Goal: Navigation & Orientation: Find specific page/section

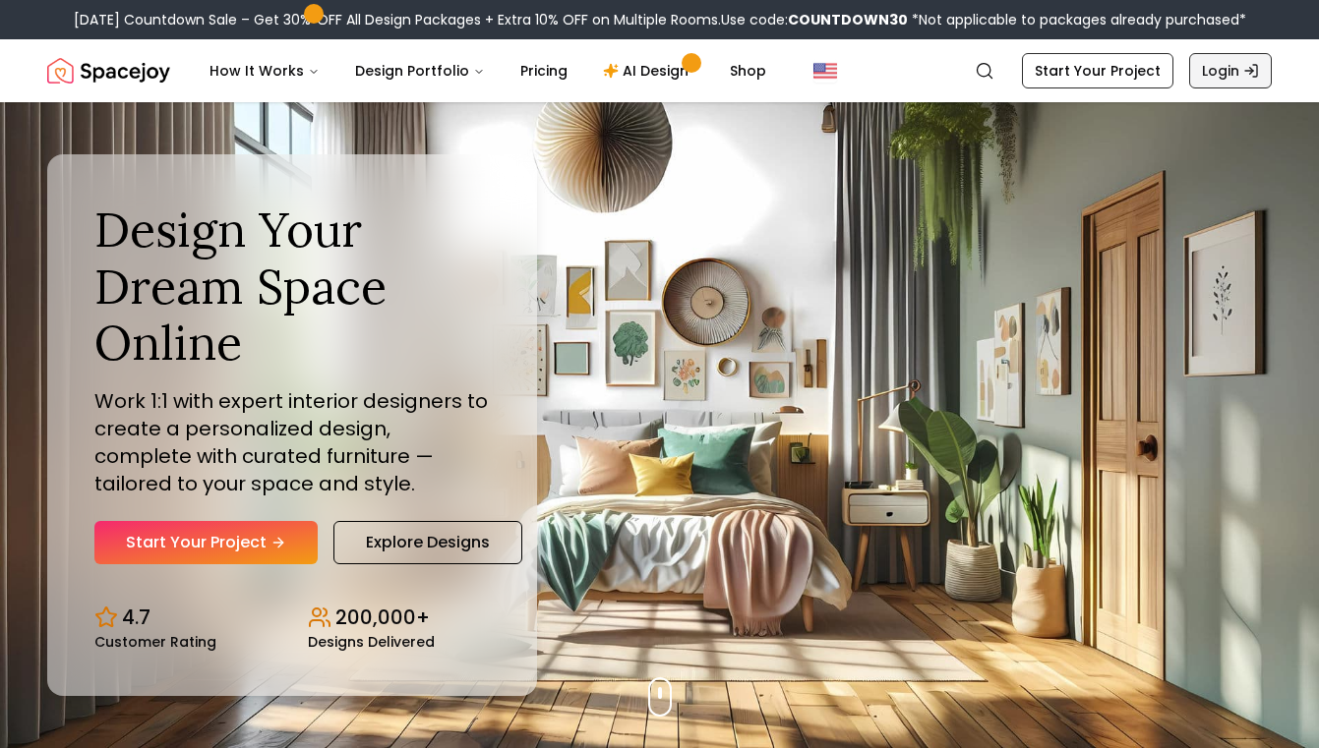
click at [1220, 70] on link "Login" at bounding box center [1230, 70] width 83 height 35
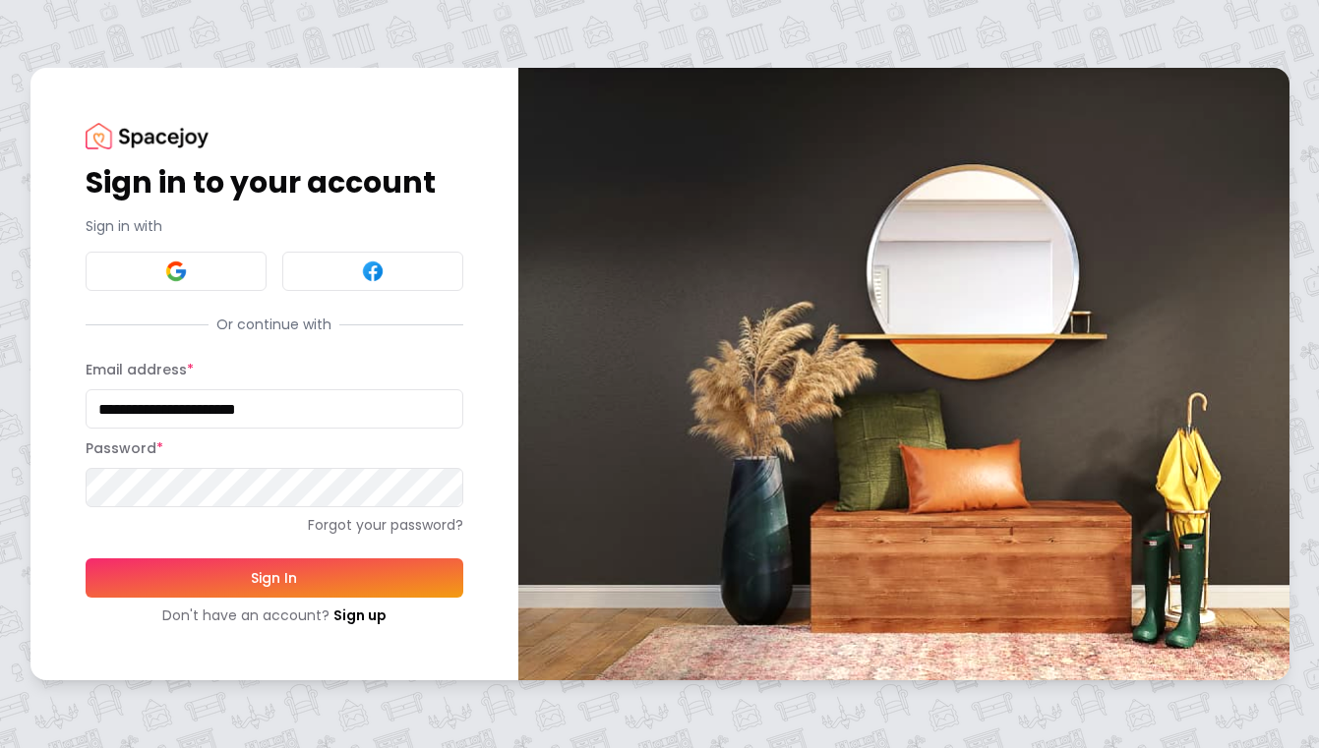
type input "**********"
click at [309, 571] on button "Sign In" at bounding box center [275, 578] width 378 height 39
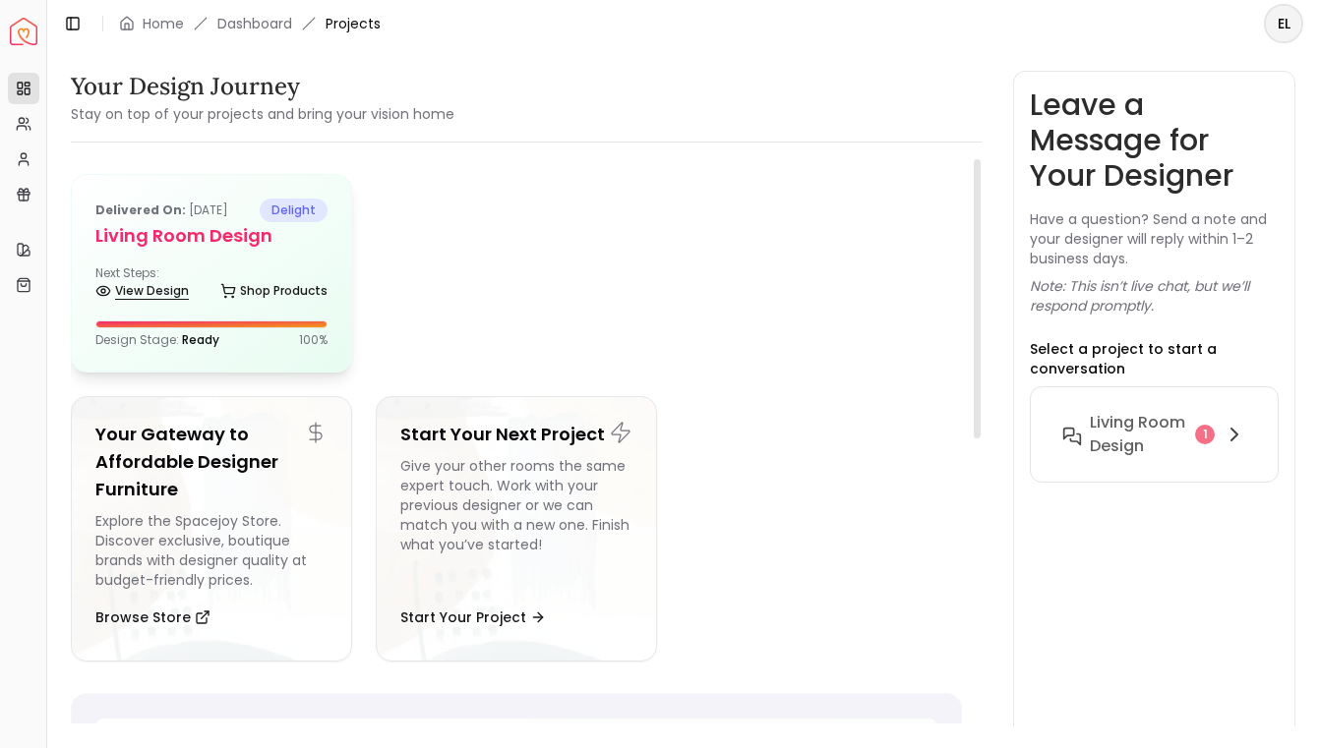
click at [167, 295] on link "View Design" at bounding box center [141, 291] width 93 height 28
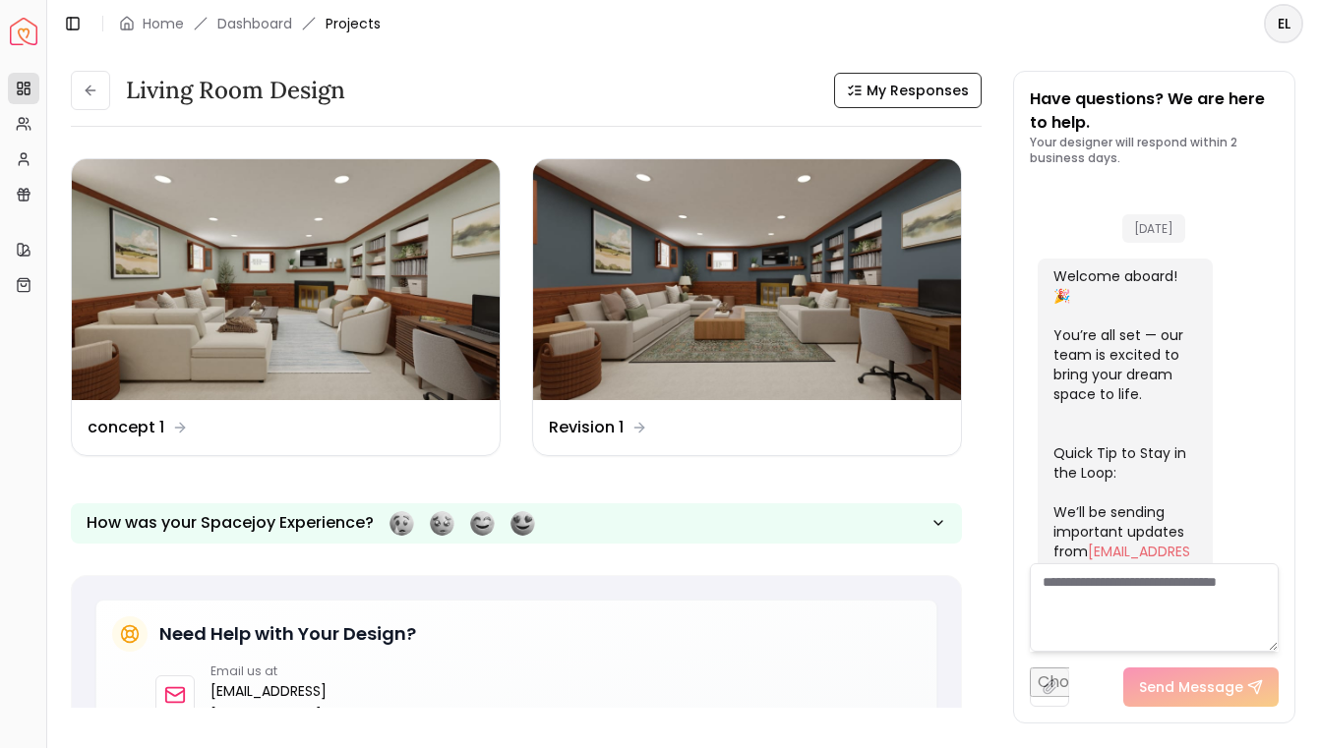
scroll to position [1511, 0]
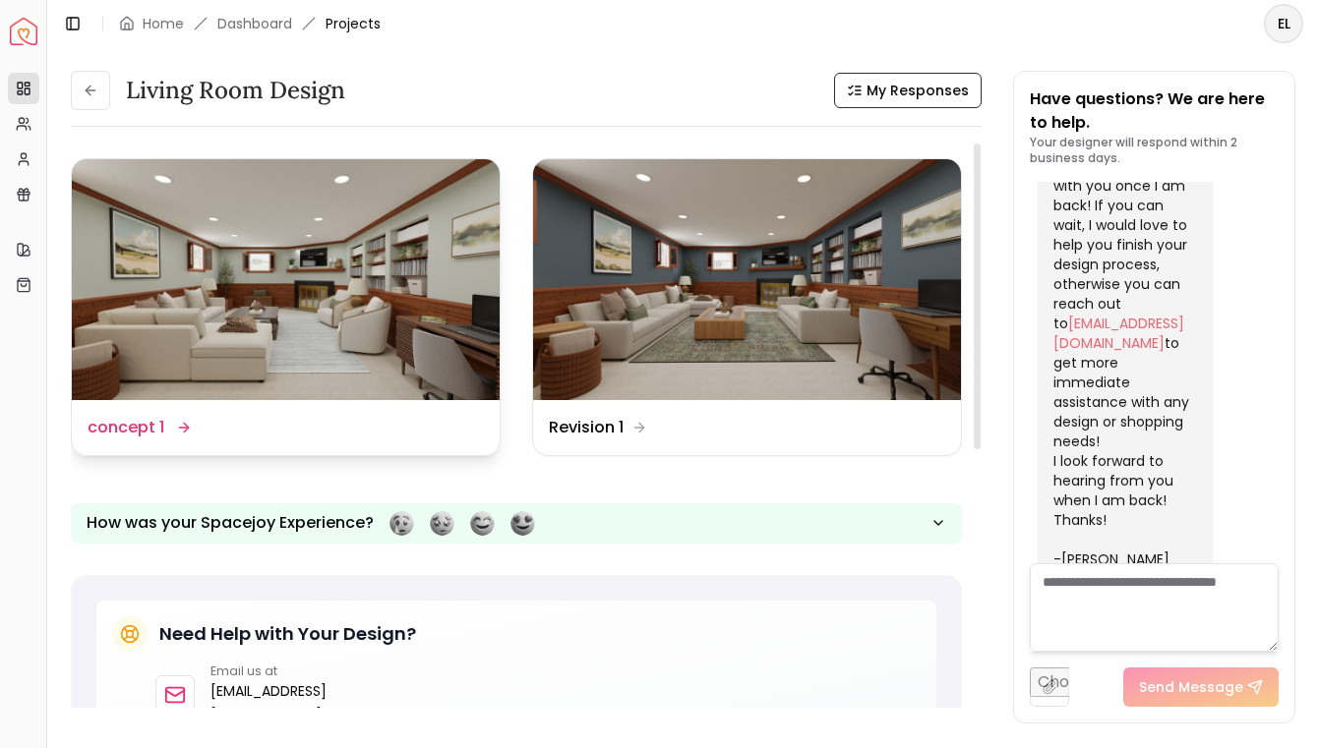
click at [295, 298] on img at bounding box center [286, 279] width 428 height 241
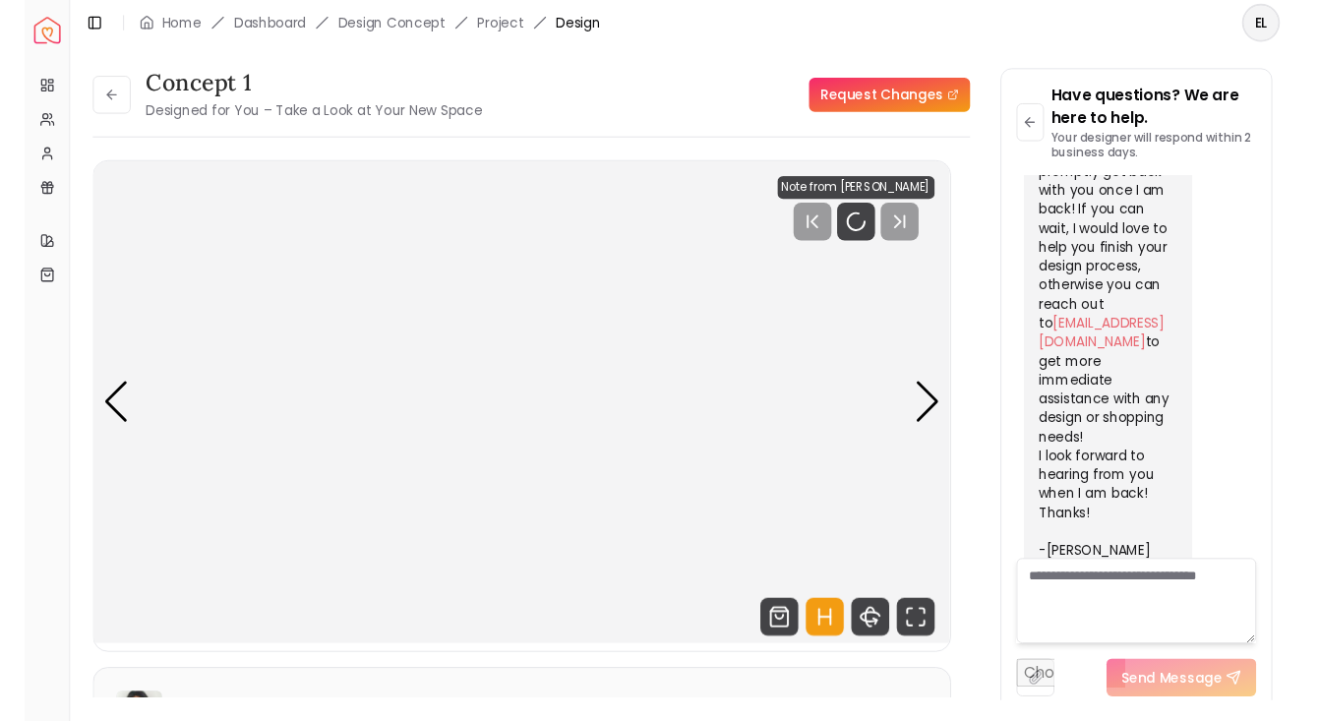
scroll to position [1495, 0]
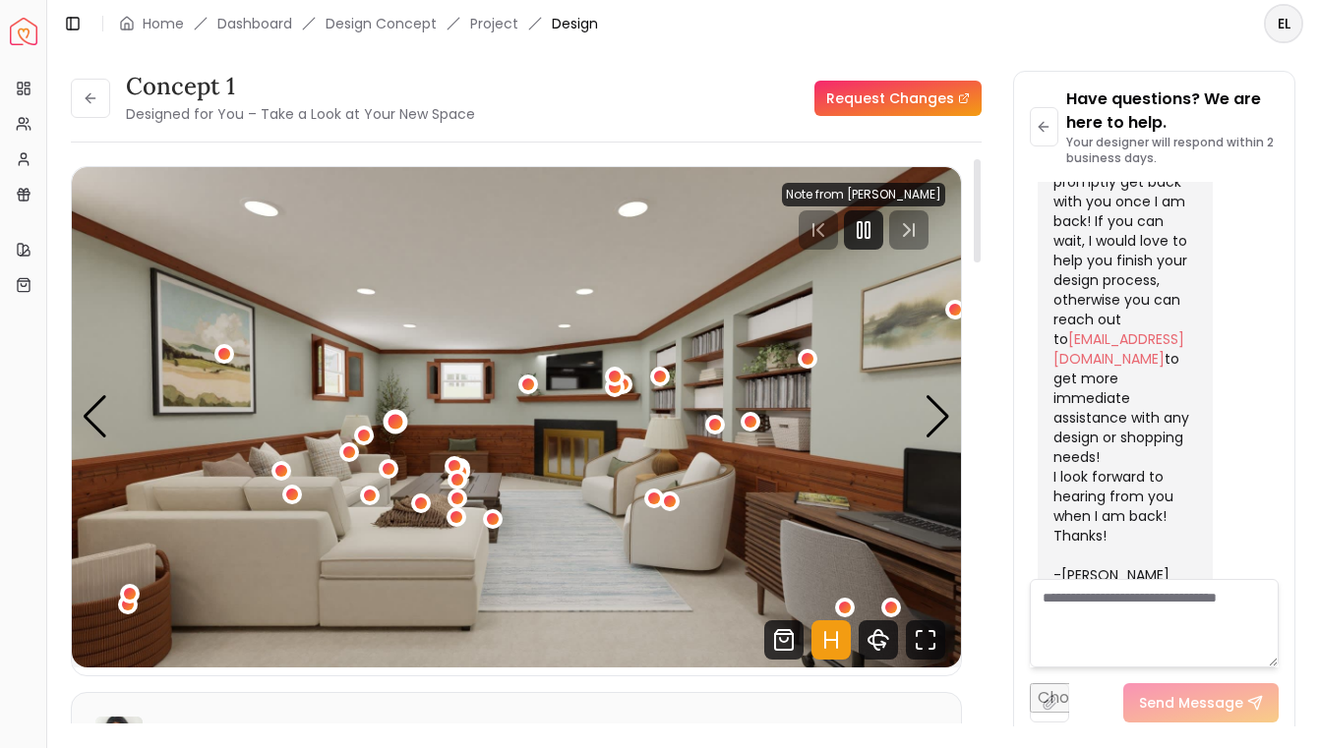
click at [395, 420] on div "1 / 5" at bounding box center [394, 421] width 15 height 15
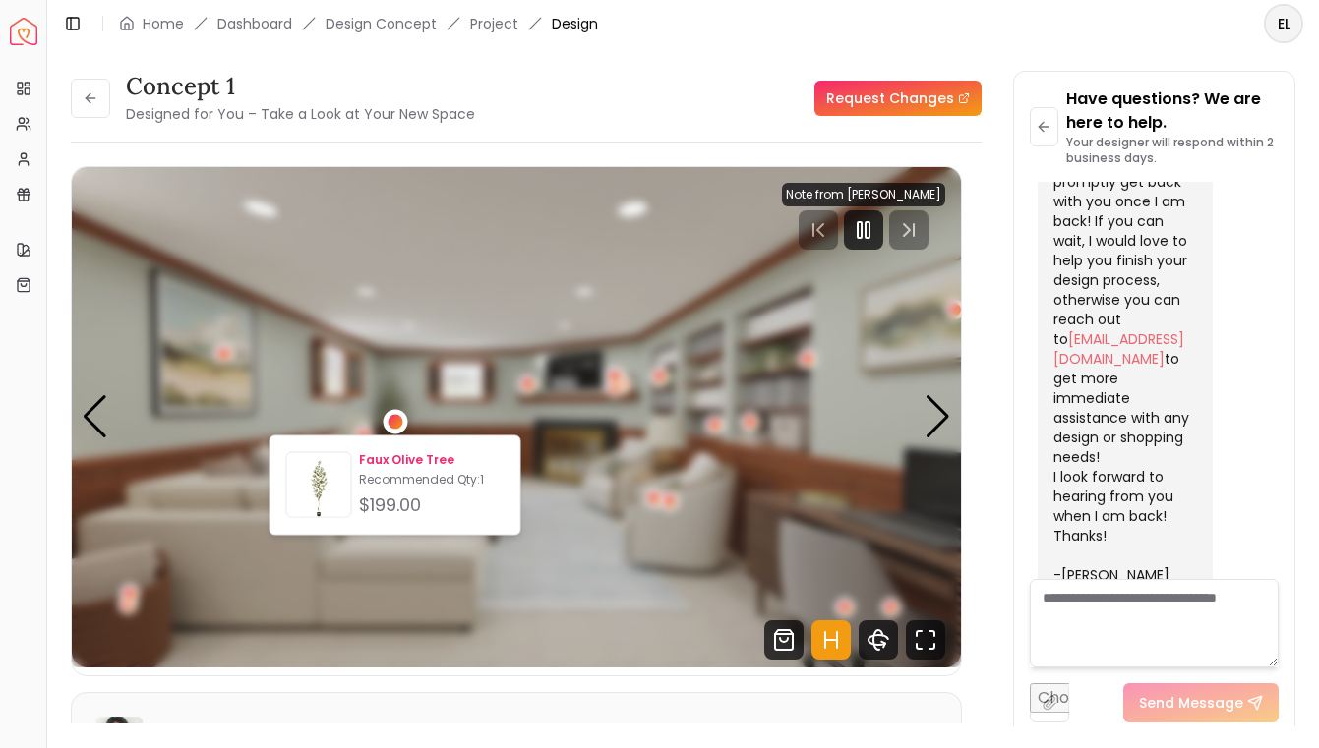
click at [410, 460] on p "Faux Olive Tree" at bounding box center [431, 460] width 145 height 16
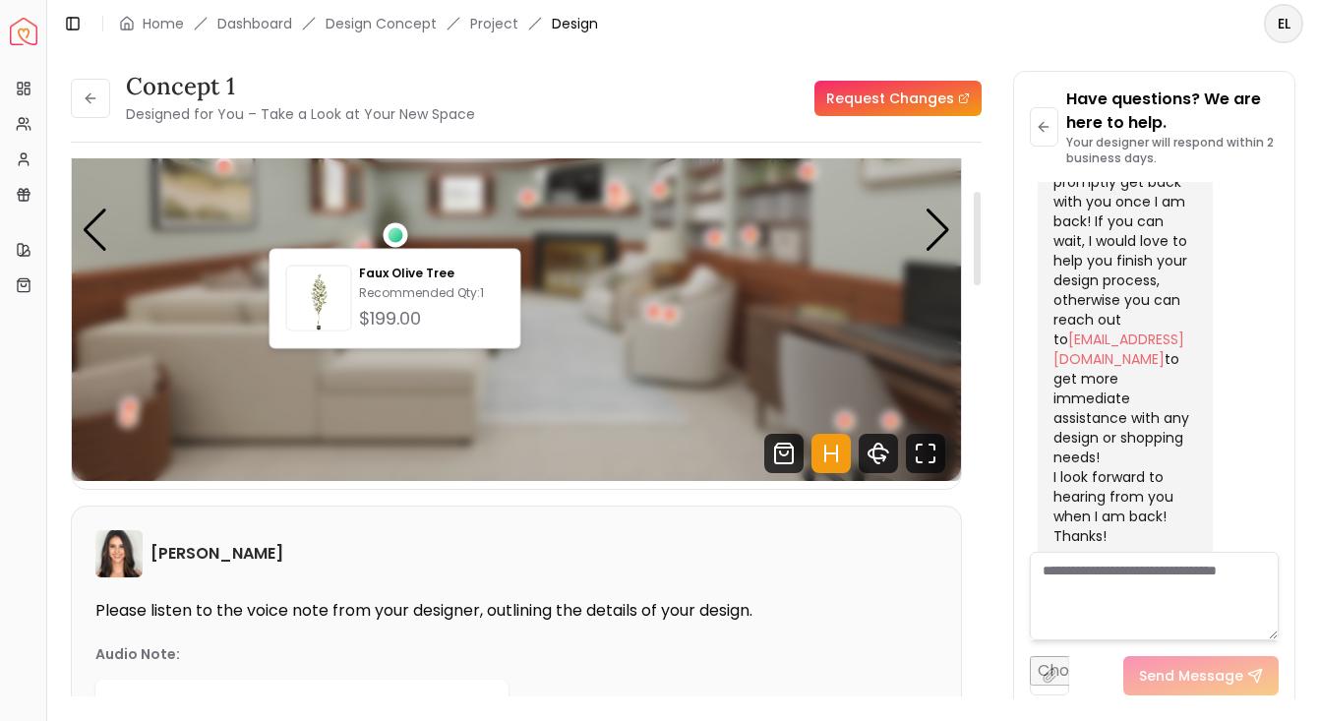
scroll to position [184, 0]
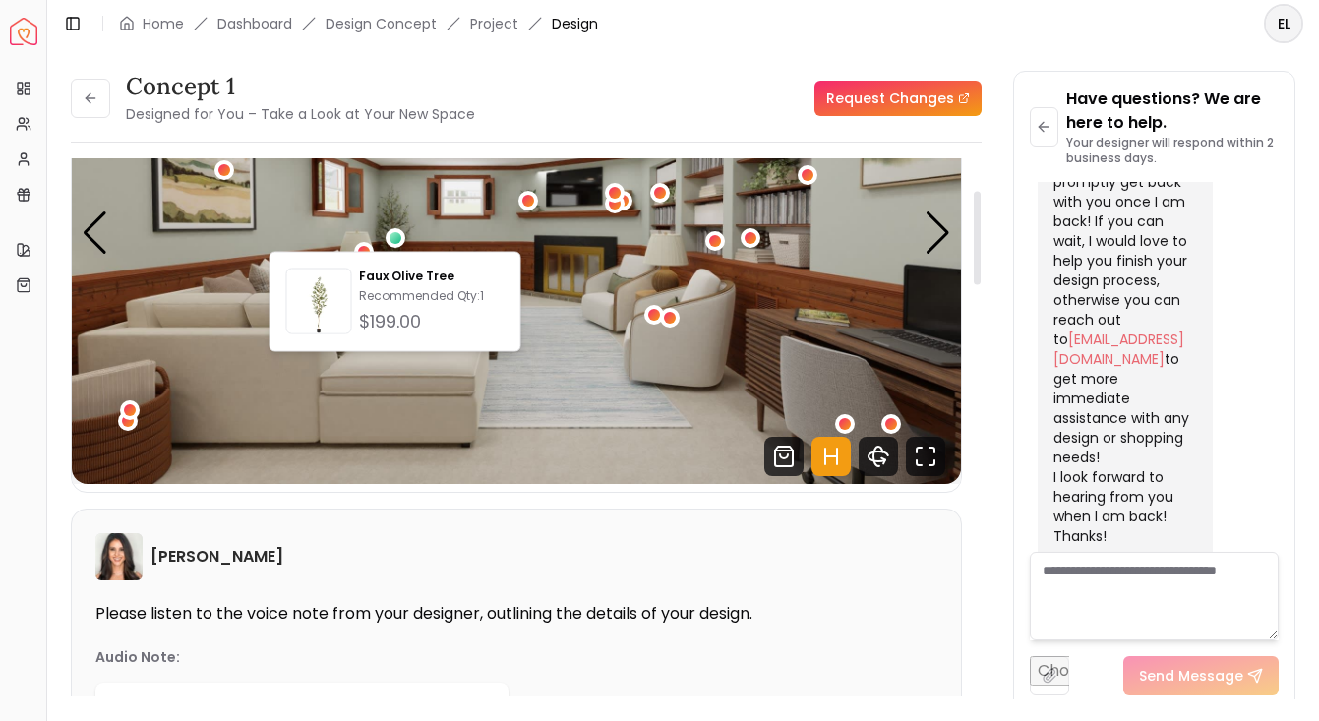
click at [618, 443] on img "1 / 5" at bounding box center [516, 233] width 889 height 501
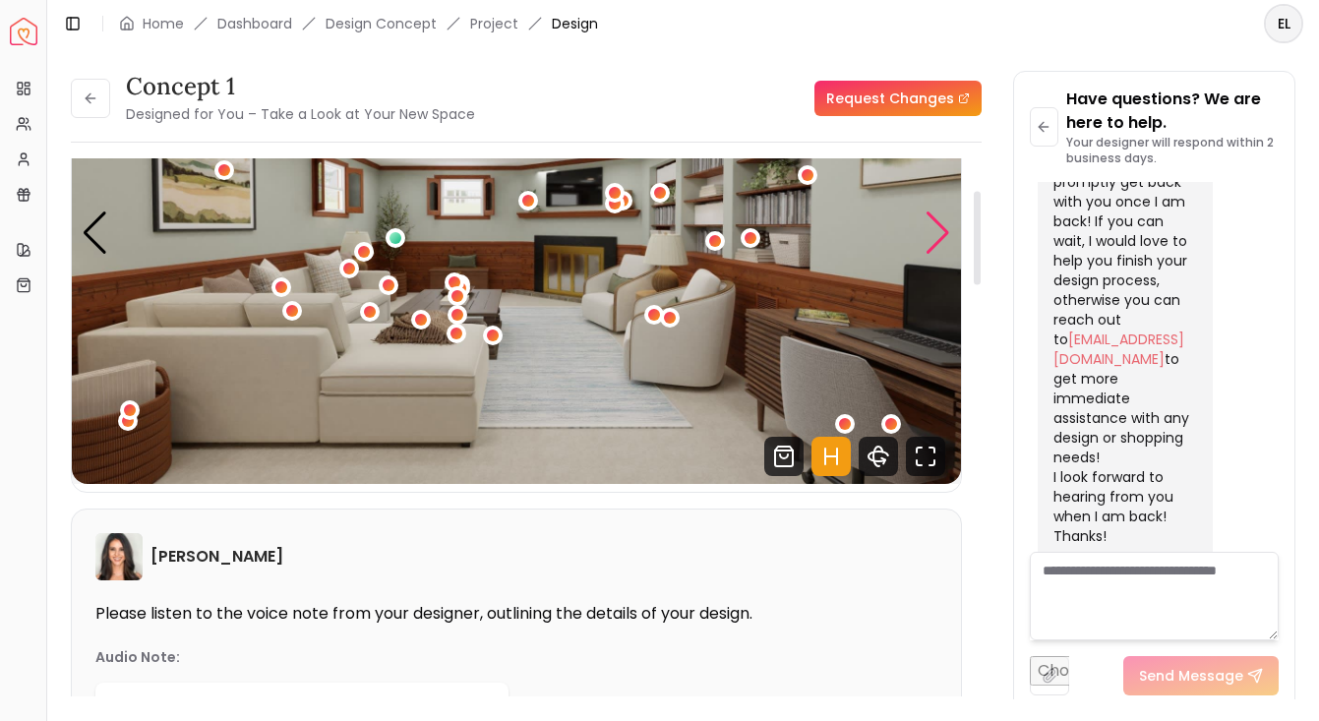
click at [932, 232] on div "Next slide" at bounding box center [937, 232] width 27 height 43
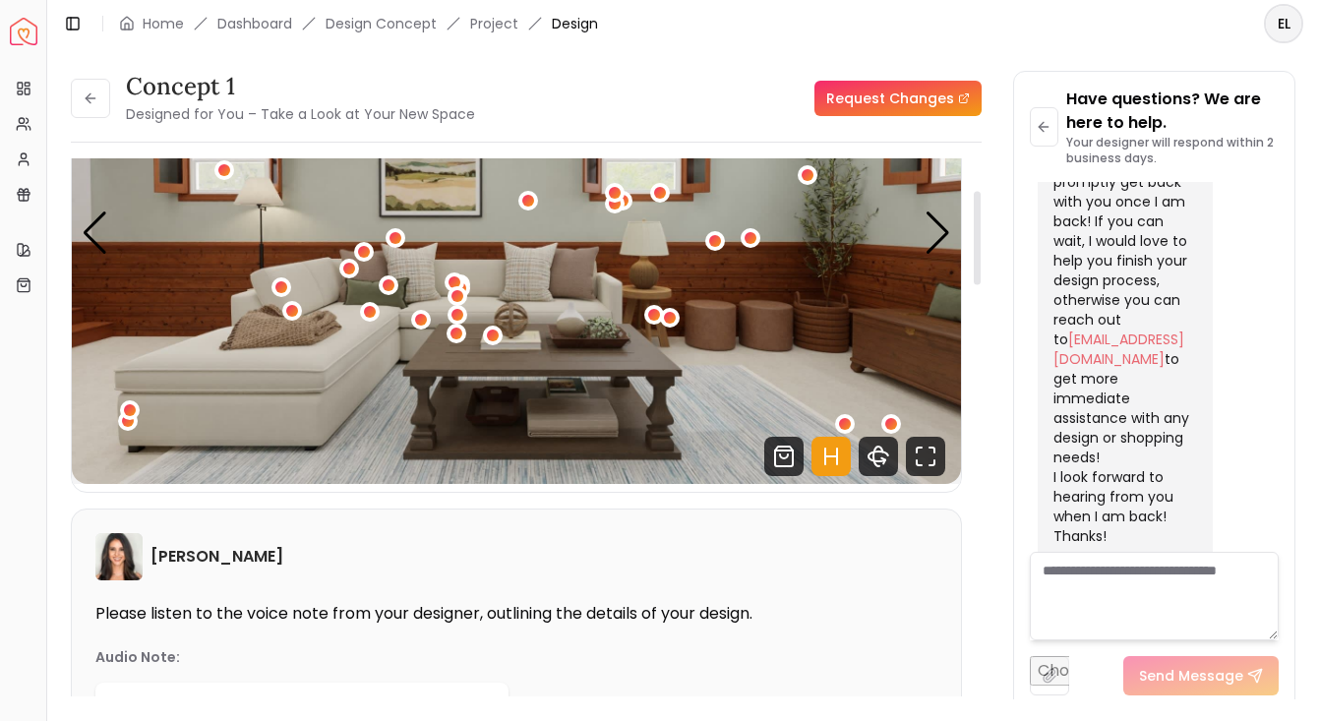
click at [717, 325] on img "2 / 5" at bounding box center [516, 233] width 889 height 501
click at [714, 238] on div "2 / 5" at bounding box center [714, 240] width 15 height 15
click at [706, 436] on img "2 / 5" at bounding box center [516, 233] width 889 height 501
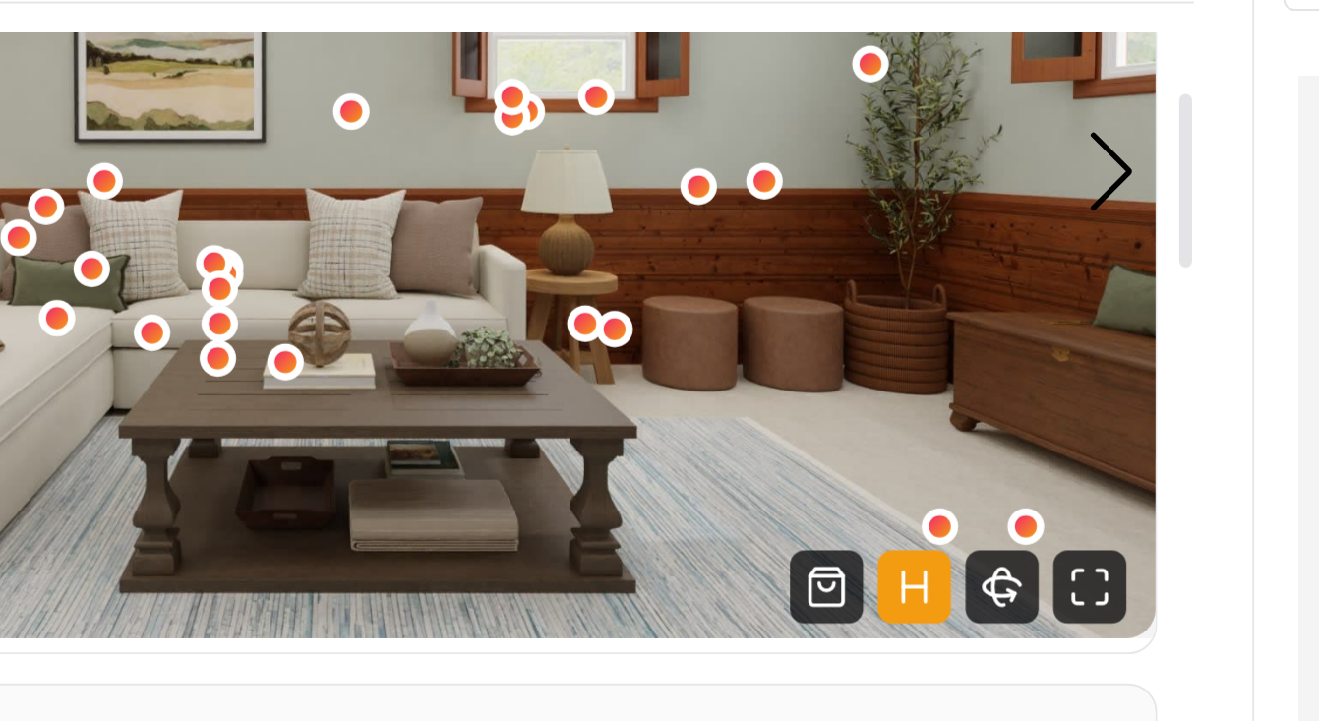
click at [433, 178] on img "2 / 5" at bounding box center [516, 233] width 889 height 501
click at [744, 230] on div "2 / 5" at bounding box center [751, 237] width 15 height 15
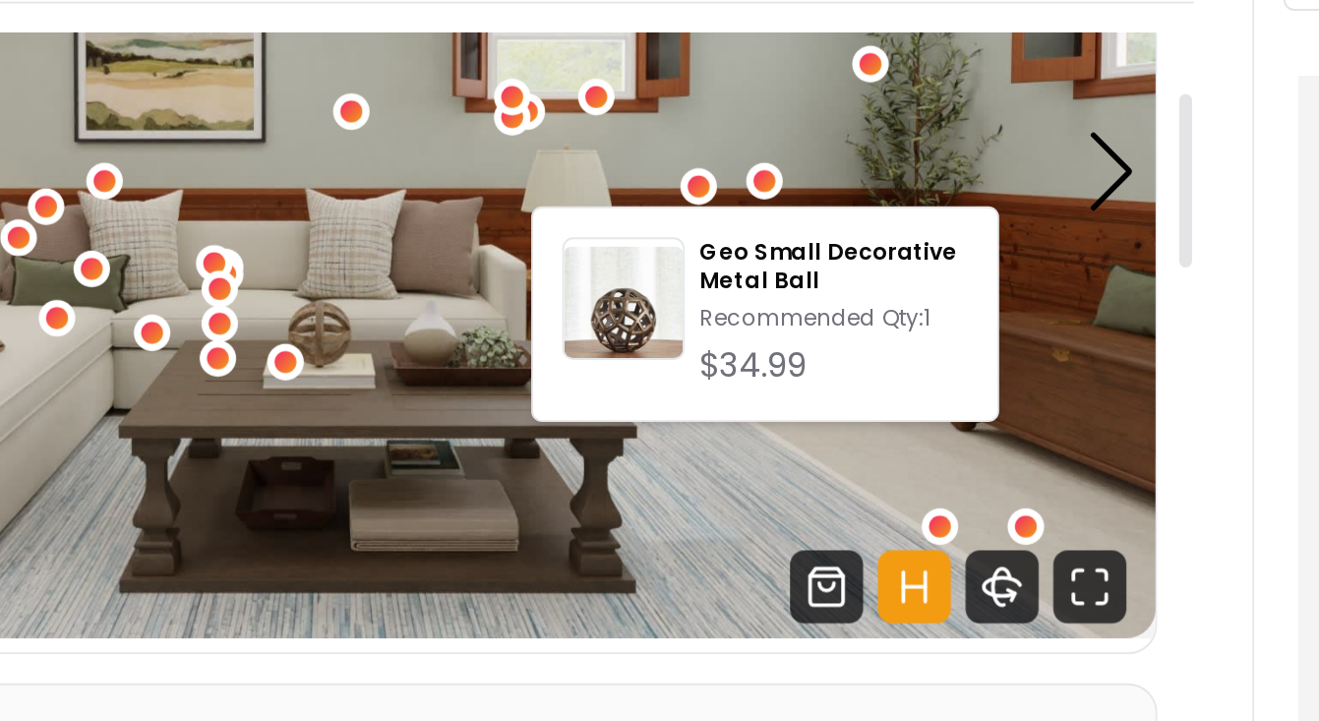
click at [455, 232] on img "2 / 5" at bounding box center [516, 233] width 889 height 501
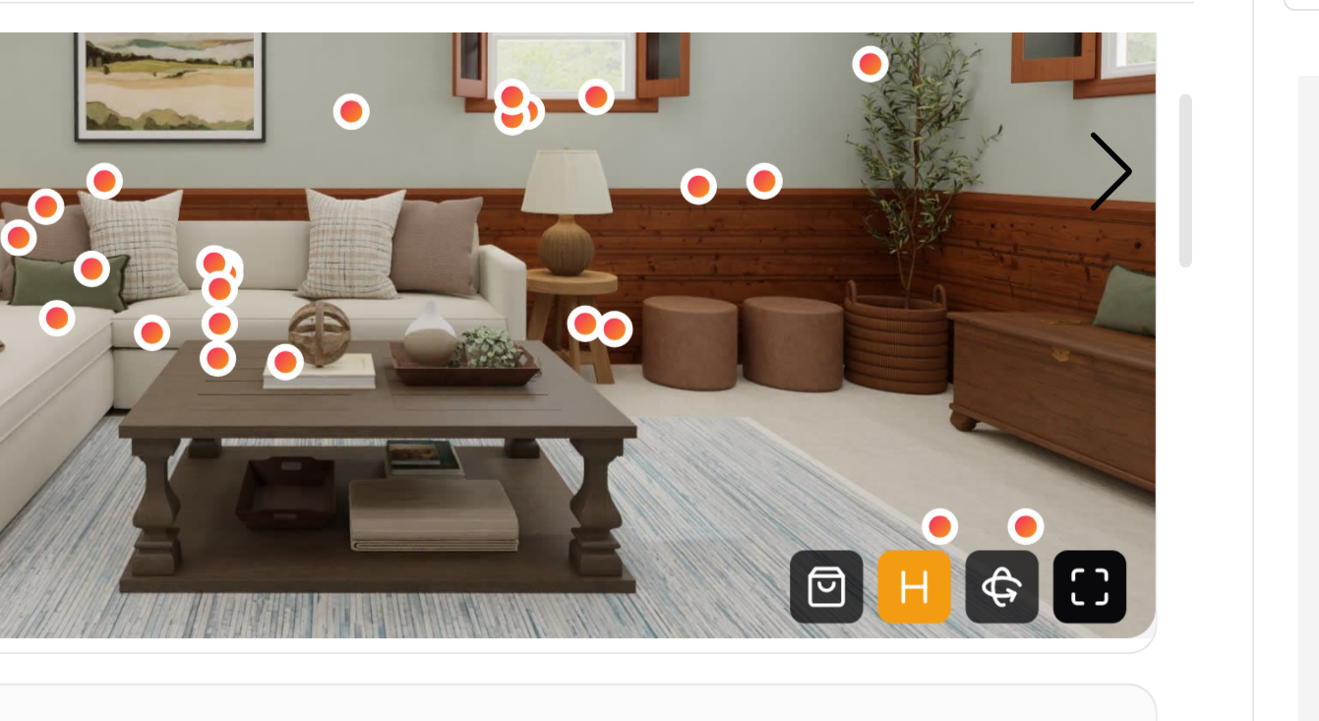
click at [906, 437] on icon "Fullscreen" at bounding box center [925, 456] width 39 height 39
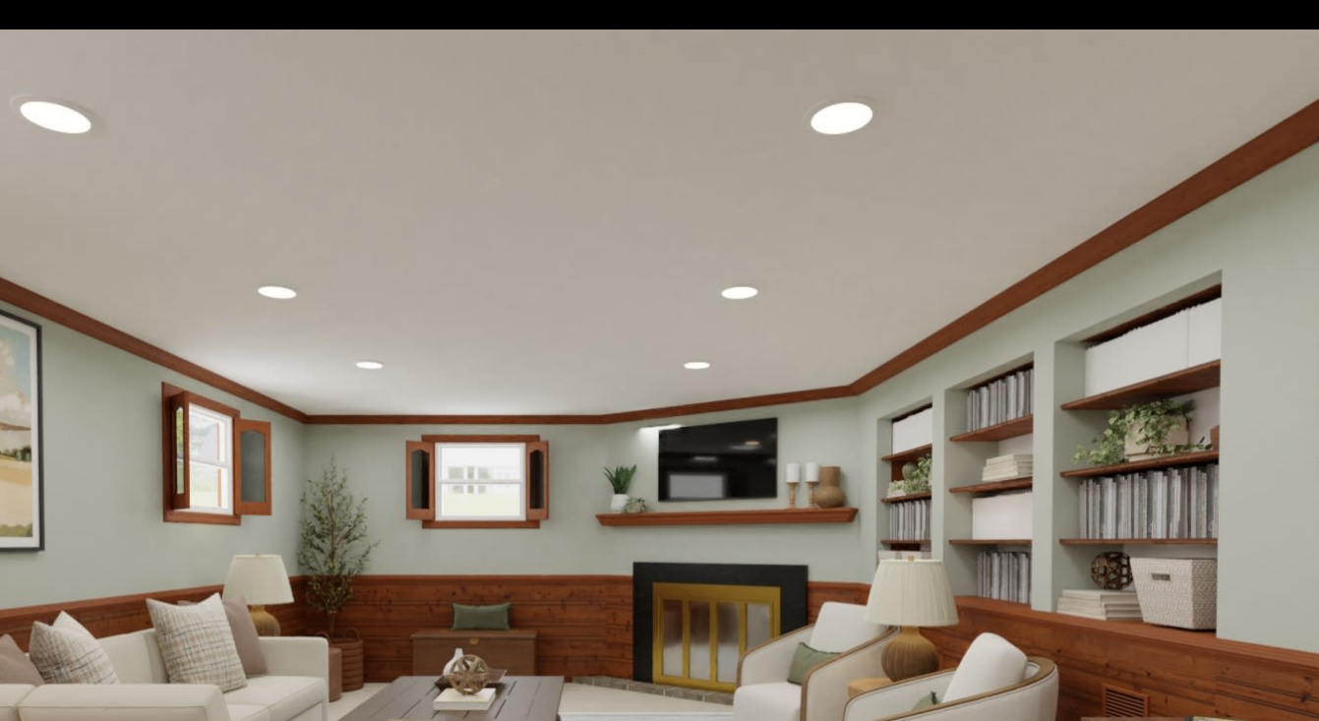
click at [687, 214] on img "1 of 5" at bounding box center [659, 300] width 1012 height 569
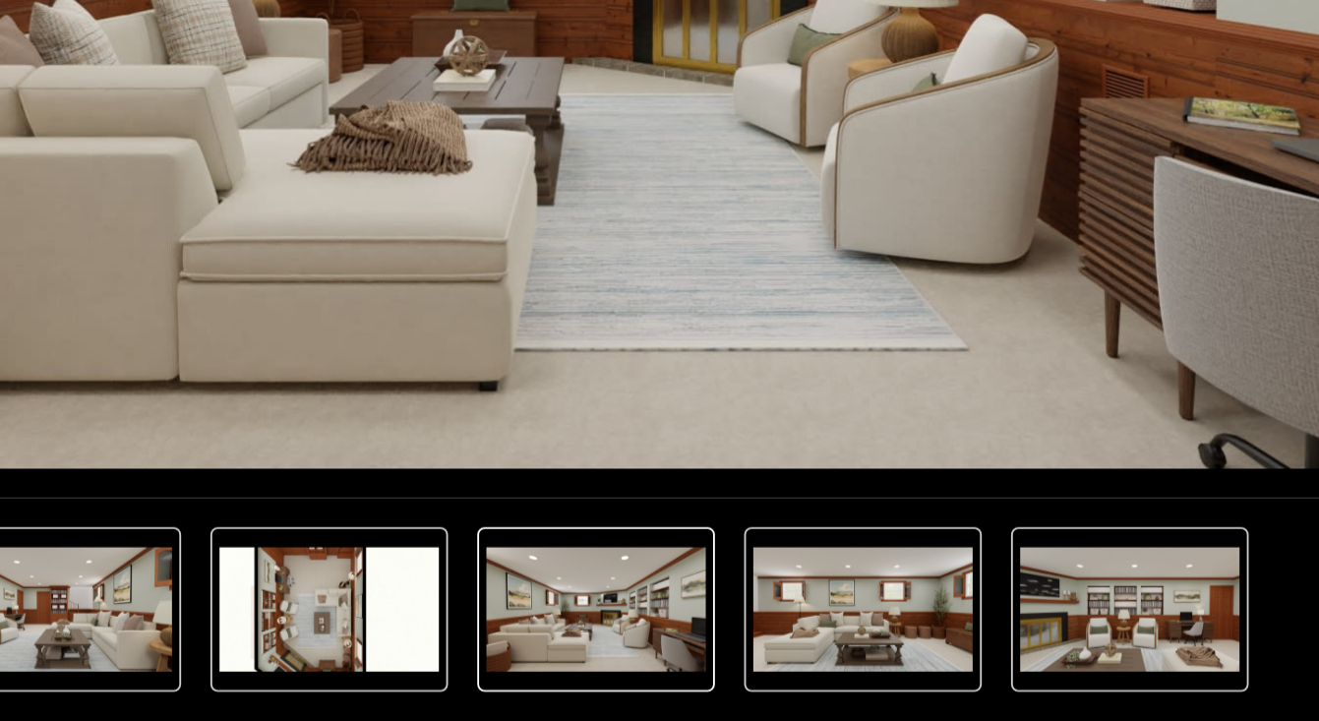
scroll to position [0, 0]
click at [457, 627] on img "5 of 5" at bounding box center [516, 660] width 118 height 67
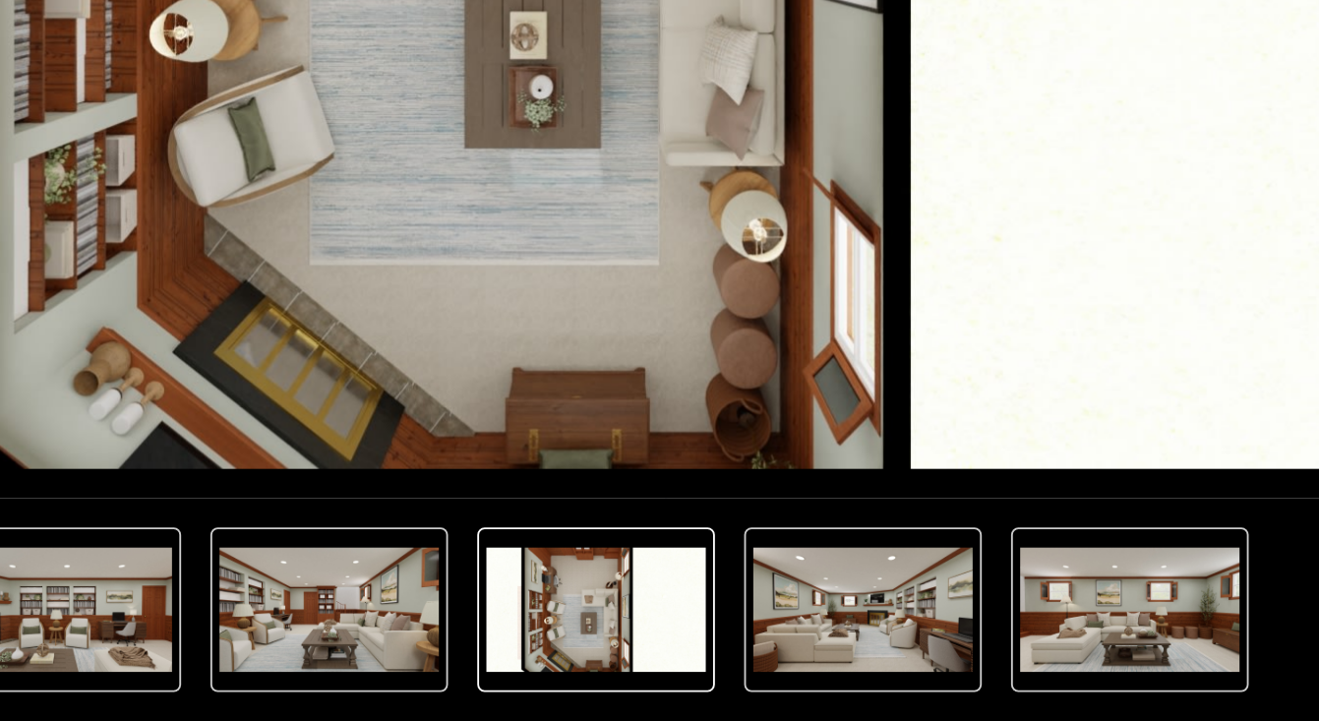
click at [402, 189] on img "5 of 5" at bounding box center [659, 300] width 1012 height 569
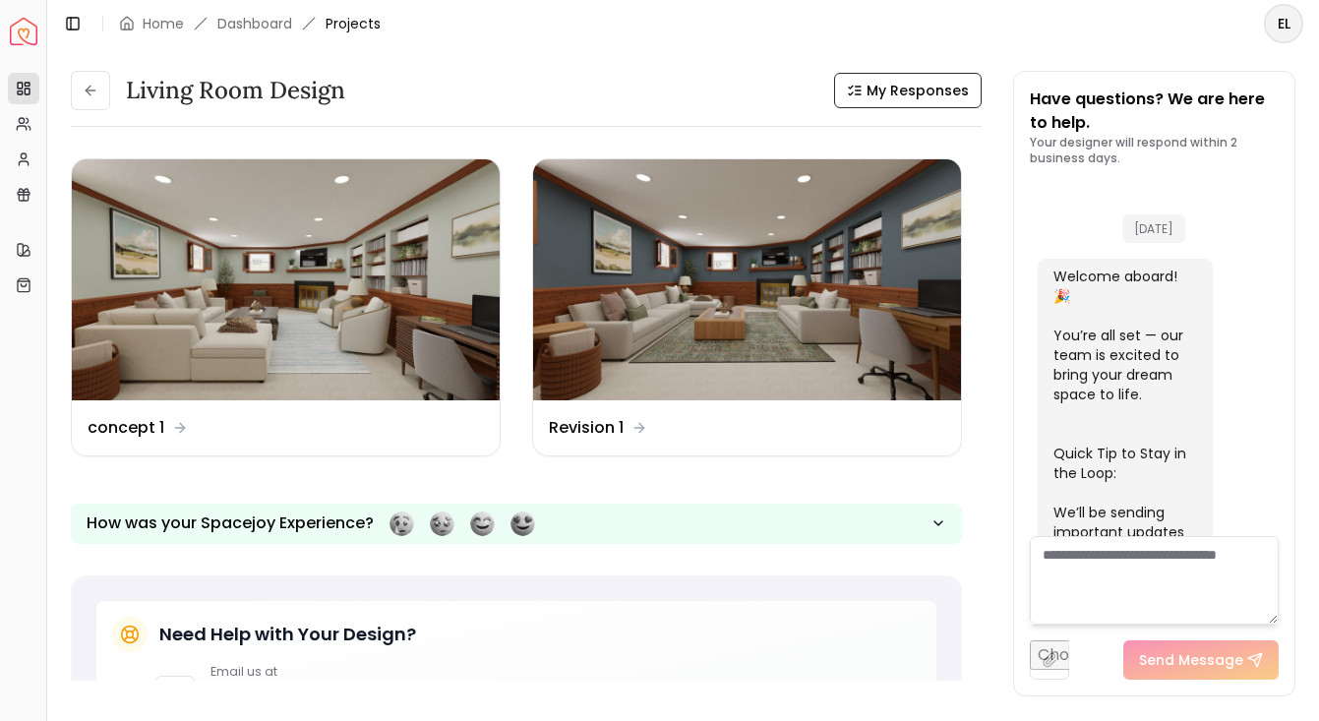
scroll to position [1538, 0]
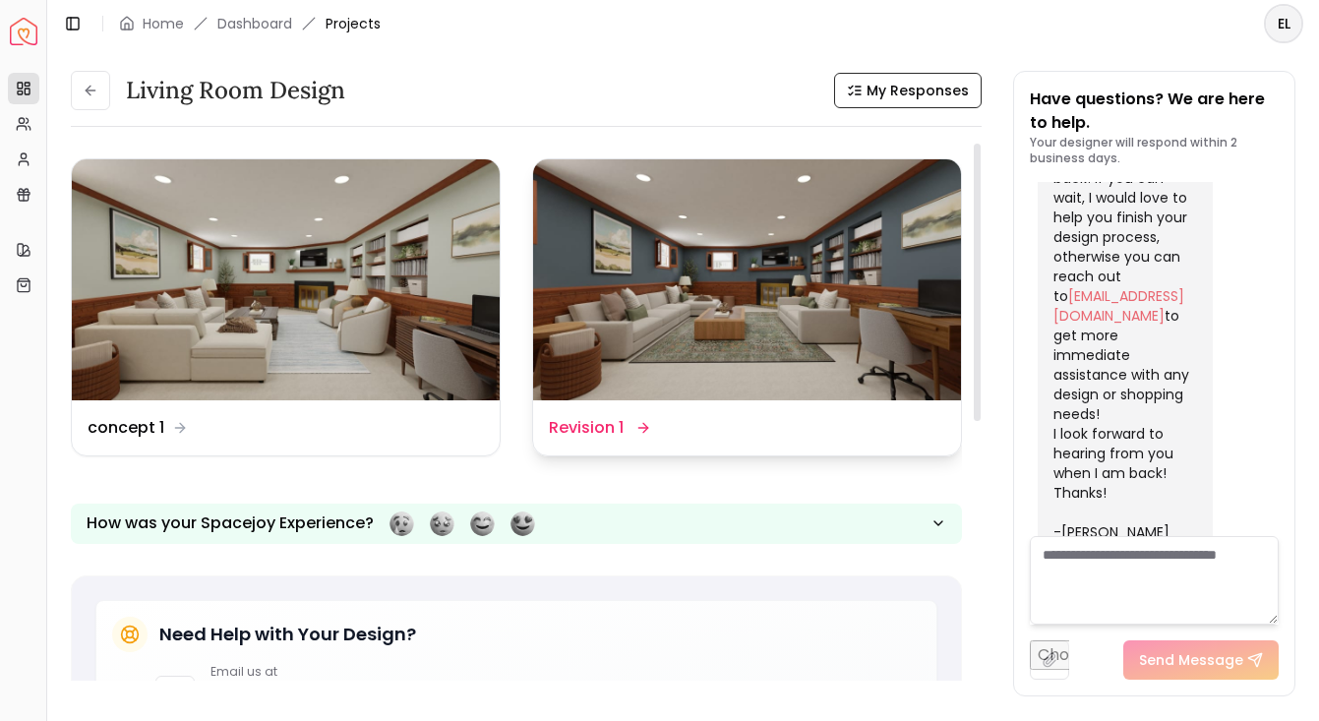
click at [575, 427] on dd "Revision 1" at bounding box center [586, 428] width 75 height 24
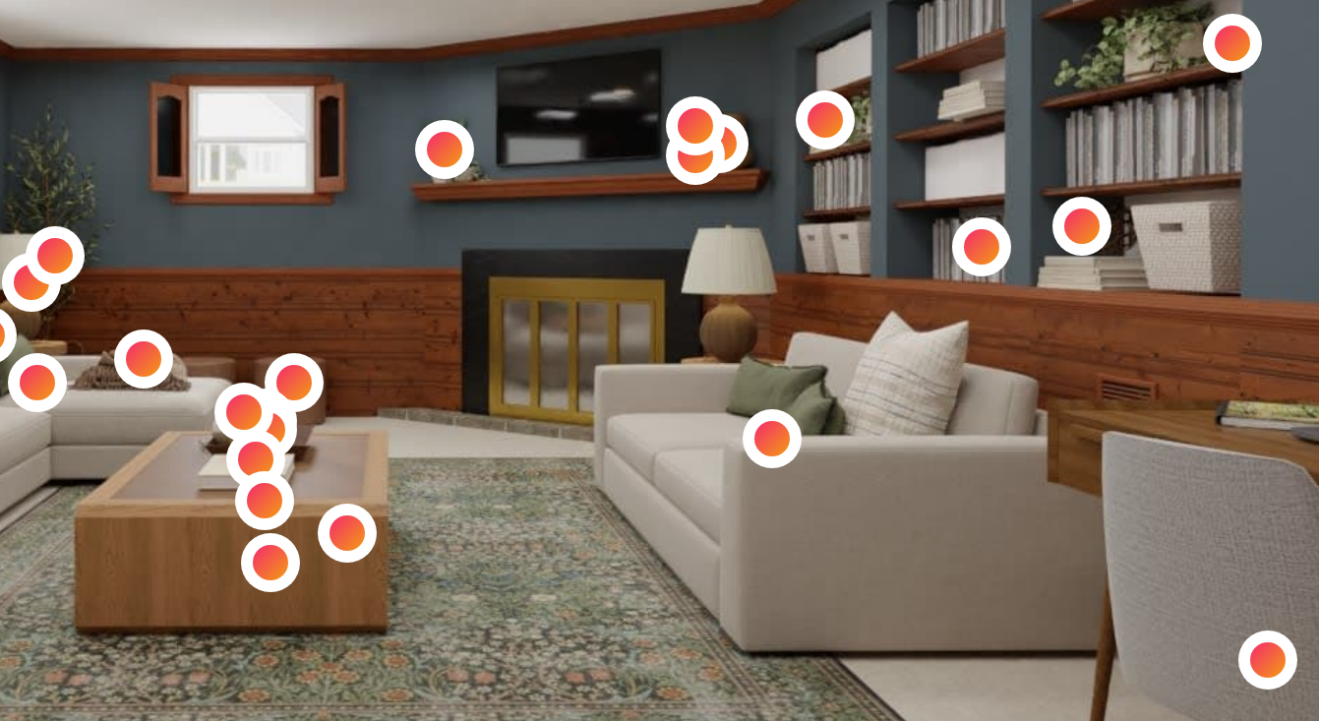
scroll to position [66, 0]
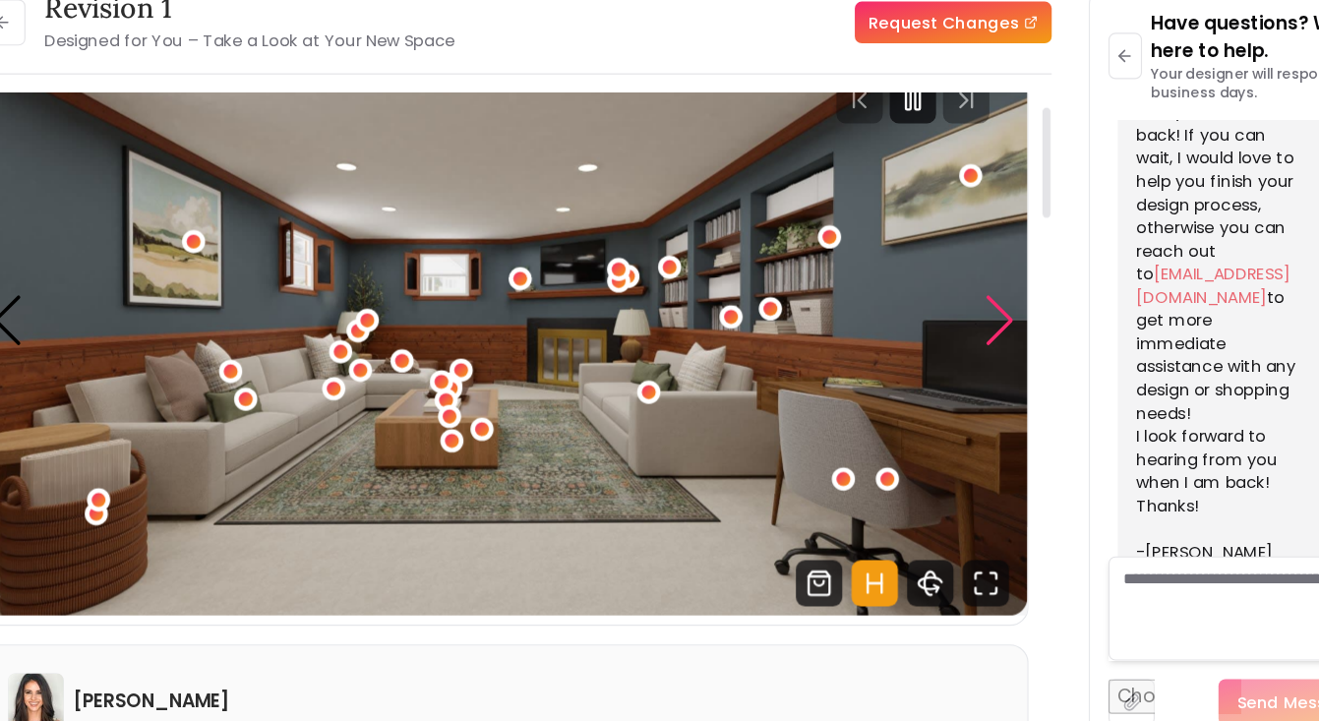
click at [924, 329] on div "Next slide" at bounding box center [937, 350] width 27 height 43
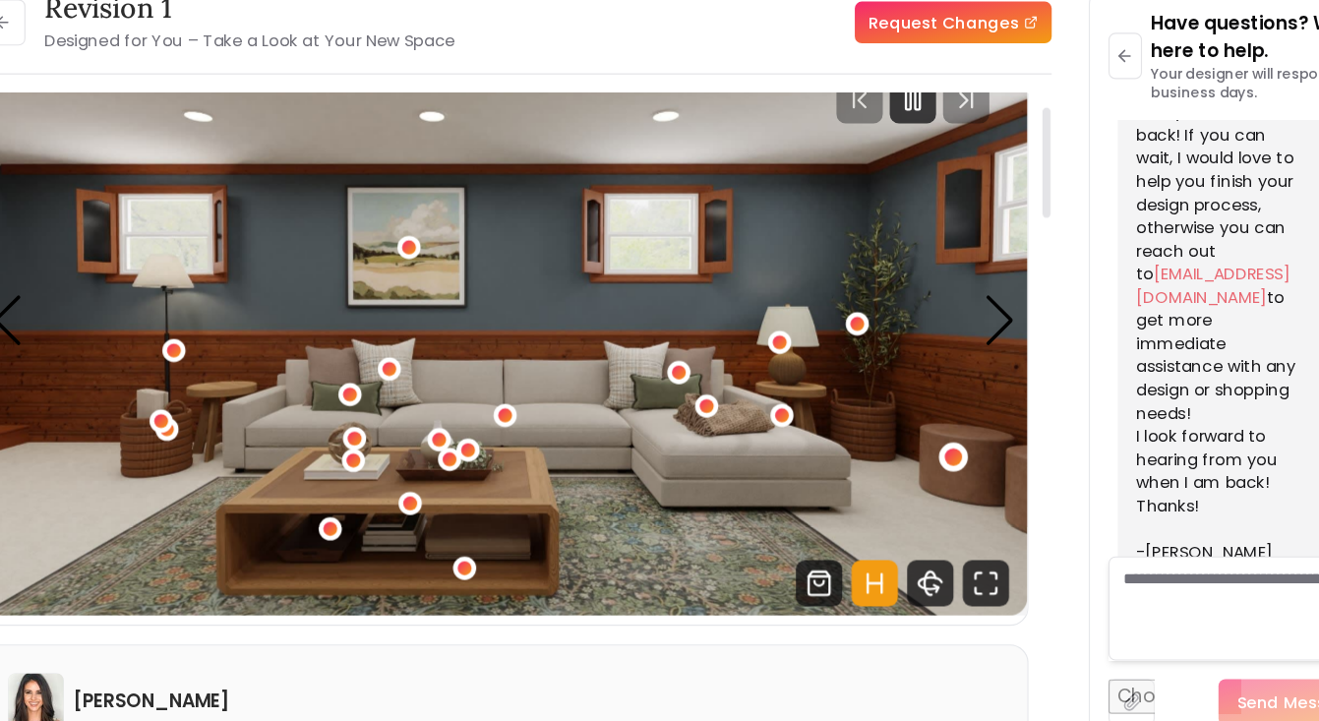
click at [890, 459] on div "2 / 5" at bounding box center [897, 466] width 15 height 15
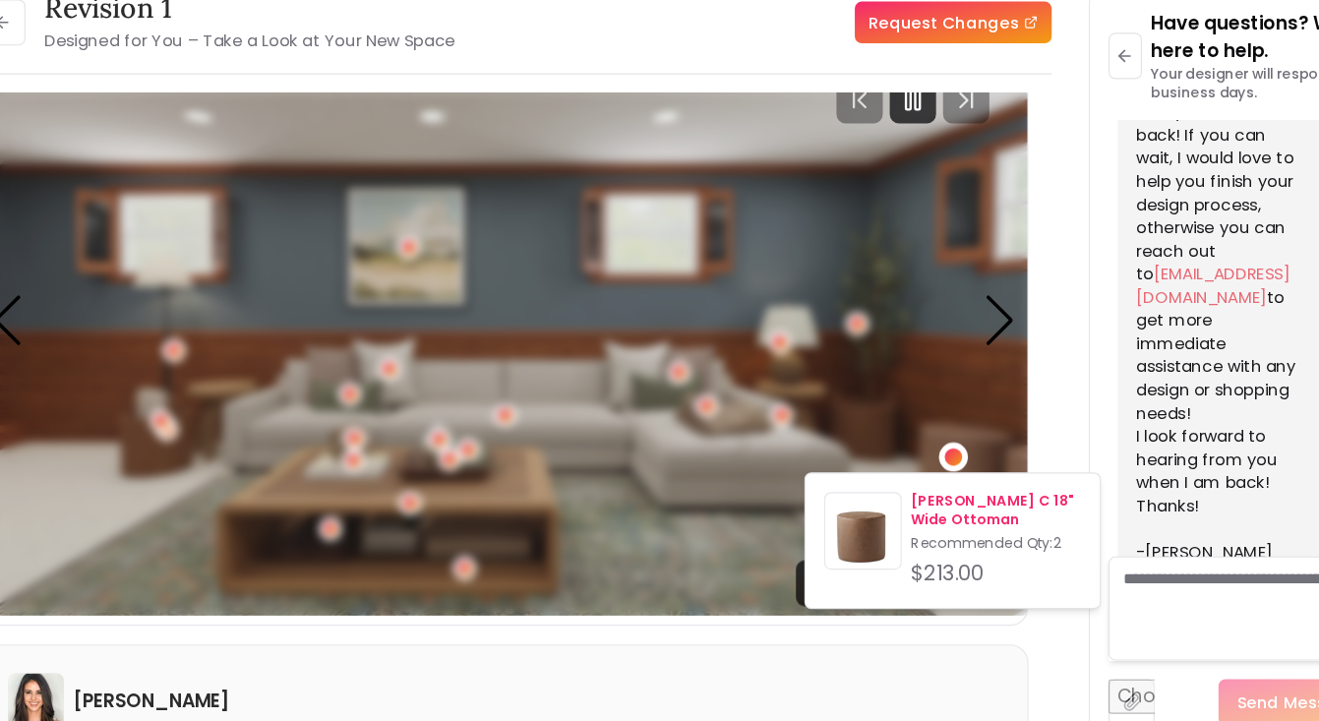
click at [862, 498] on p "[PERSON_NAME] C 18" Wide Ottoman" at bounding box center [934, 513] width 145 height 31
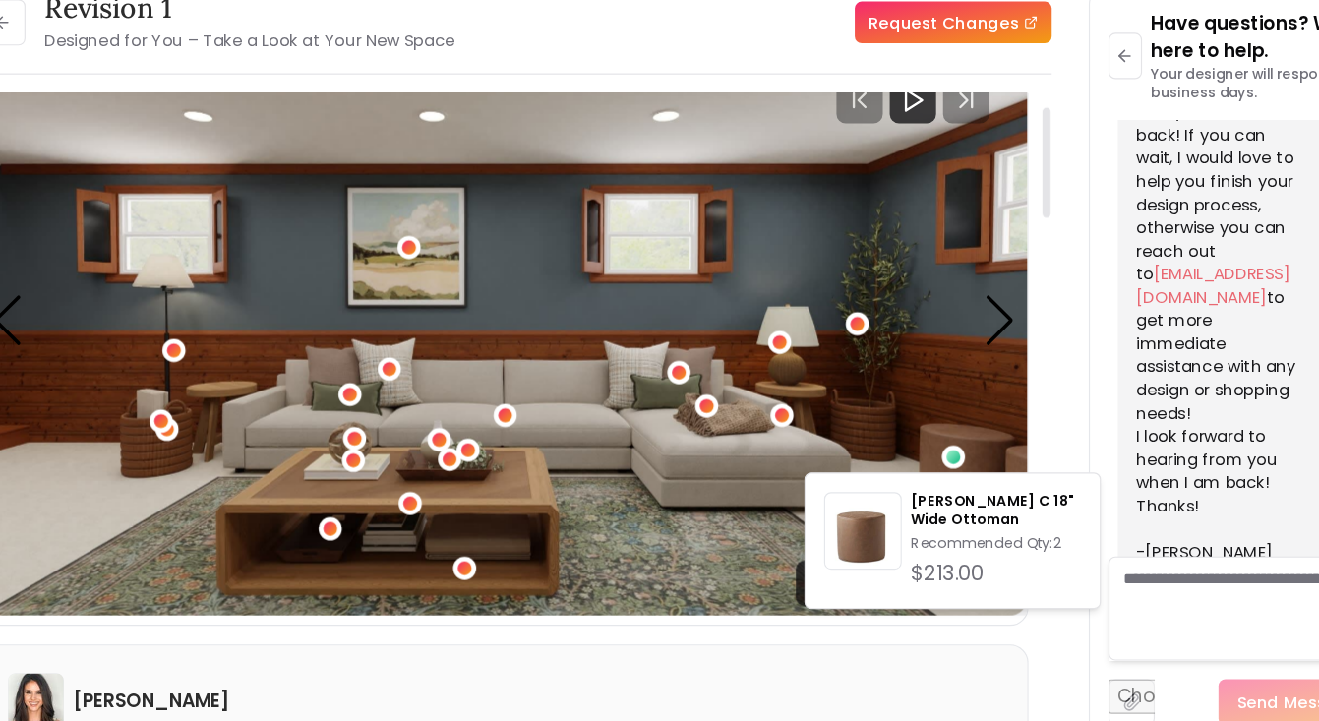
click at [577, 433] on img "2 / 5" at bounding box center [516, 351] width 889 height 501
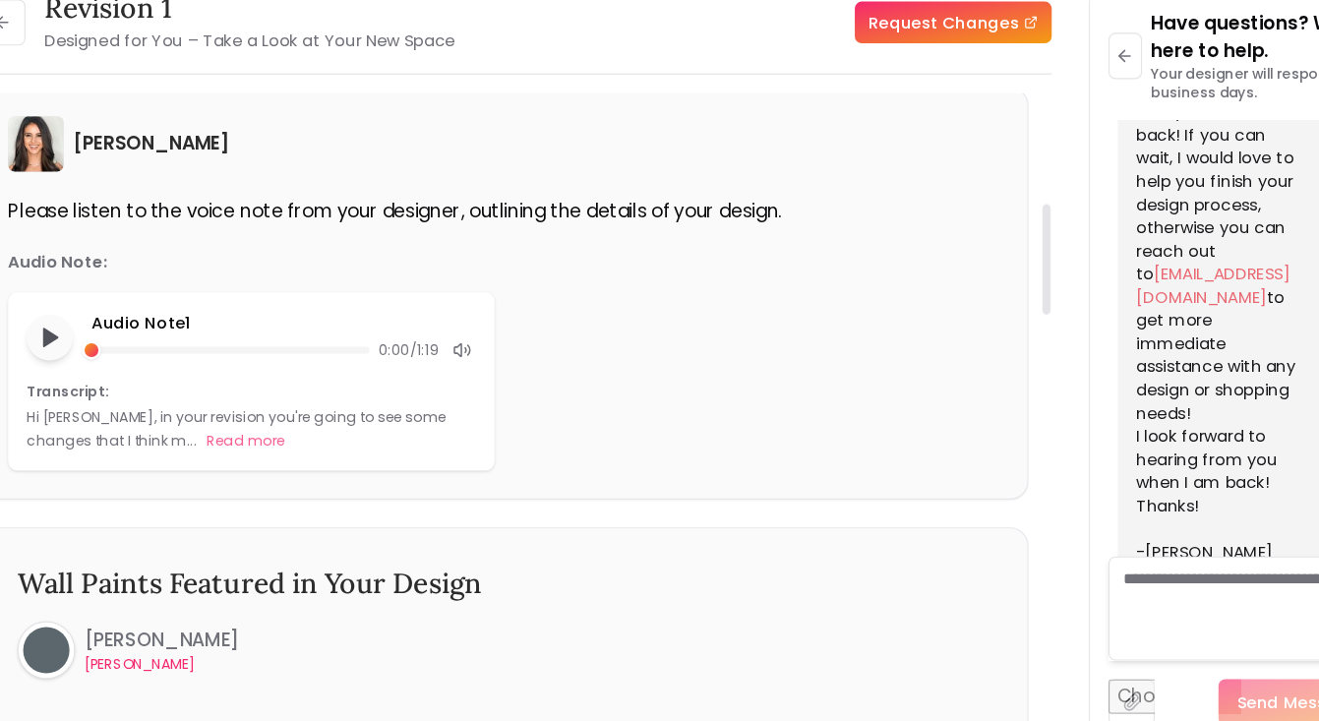
scroll to position [538, 0]
click at [264, 445] on button "Read more" at bounding box center [297, 455] width 67 height 20
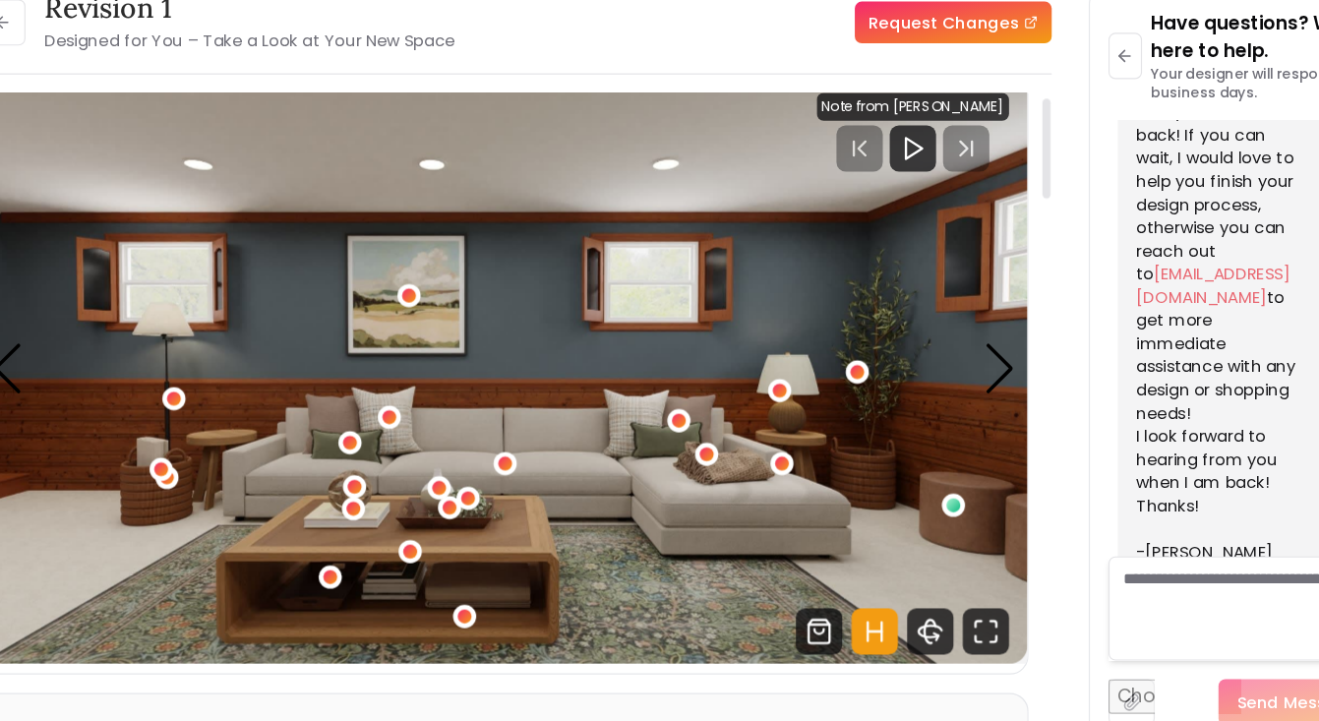
scroll to position [11, 0]
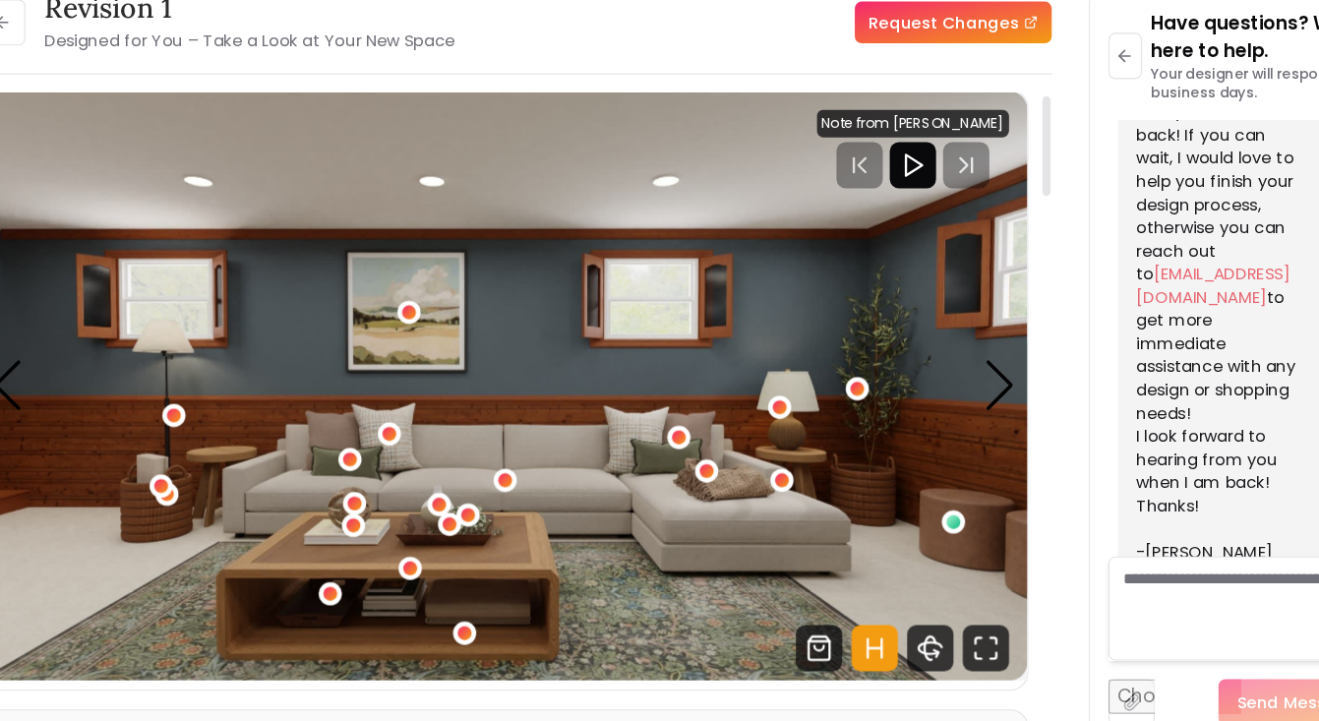
click at [858, 210] on polygon "Play" at bounding box center [865, 219] width 14 height 18
click at [874, 211] on rect "Pause" at bounding box center [876, 219] width 4 height 16
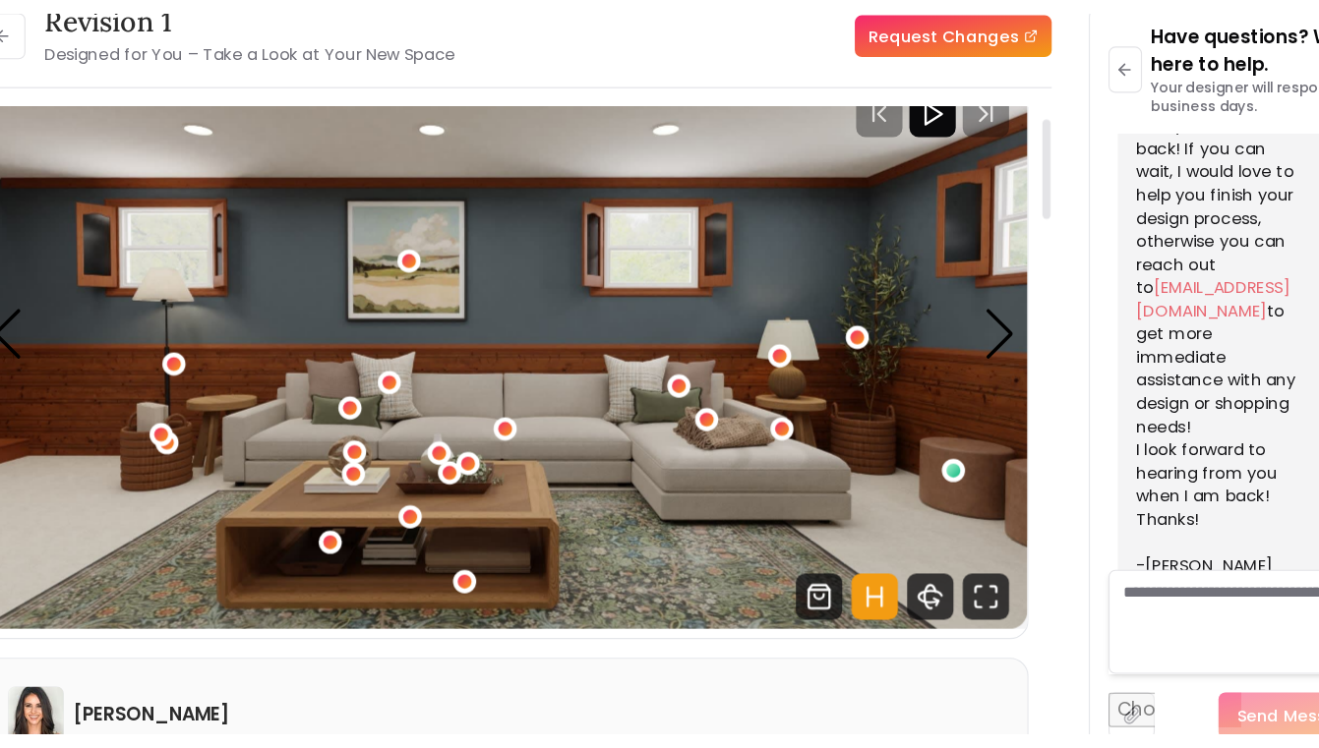
scroll to position [77, 0]
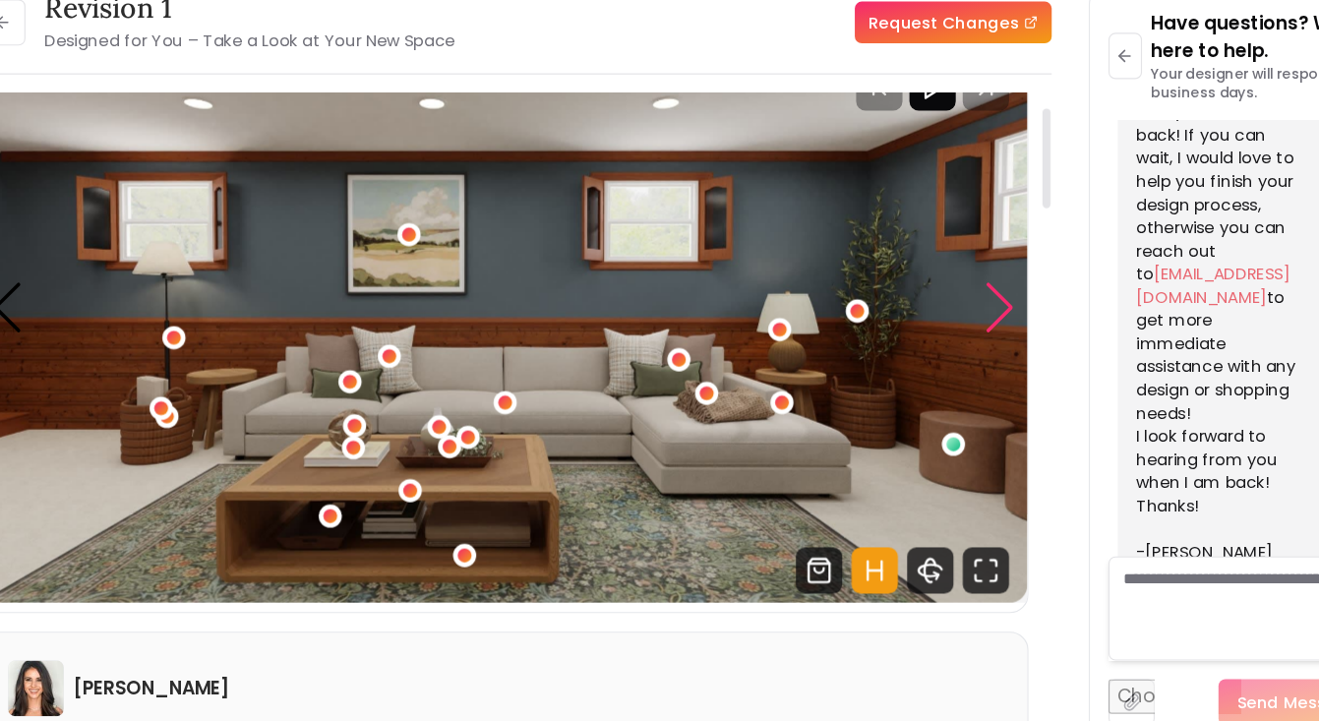
click at [924, 319] on div "Next slide" at bounding box center [937, 340] width 27 height 43
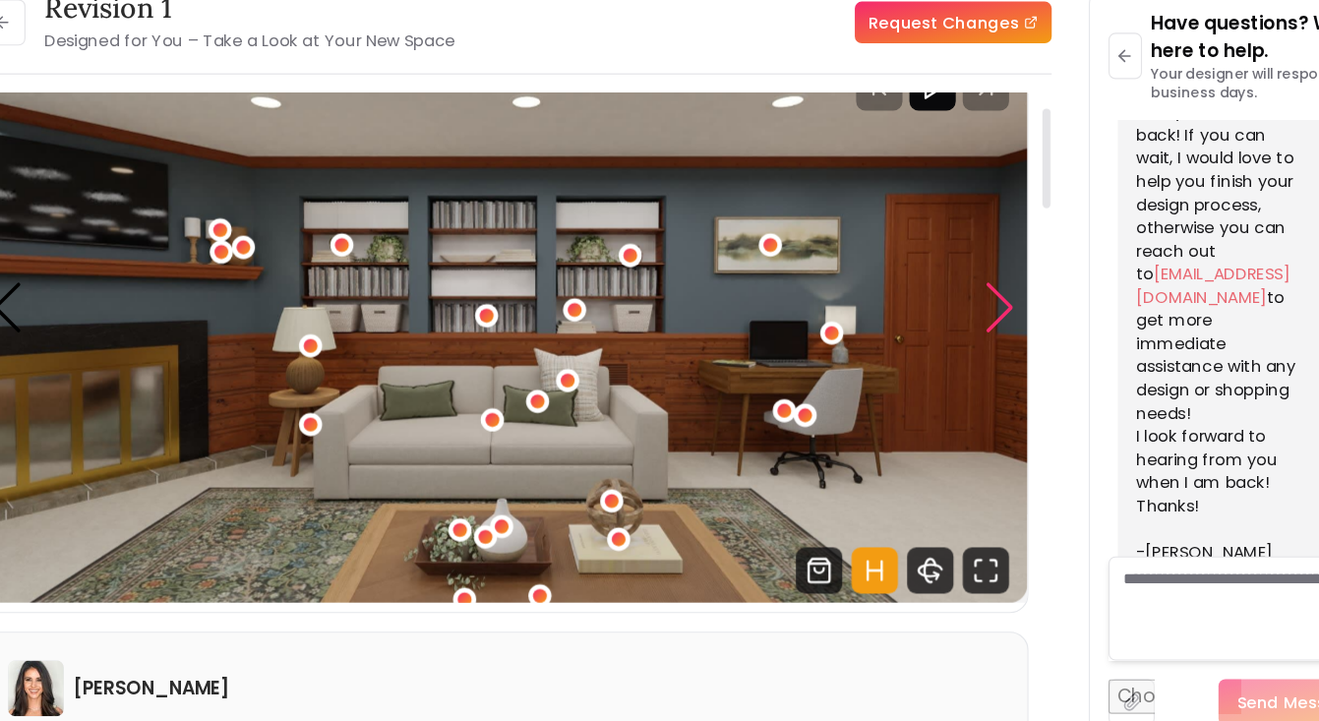
click at [924, 319] on div "Next slide" at bounding box center [937, 340] width 27 height 43
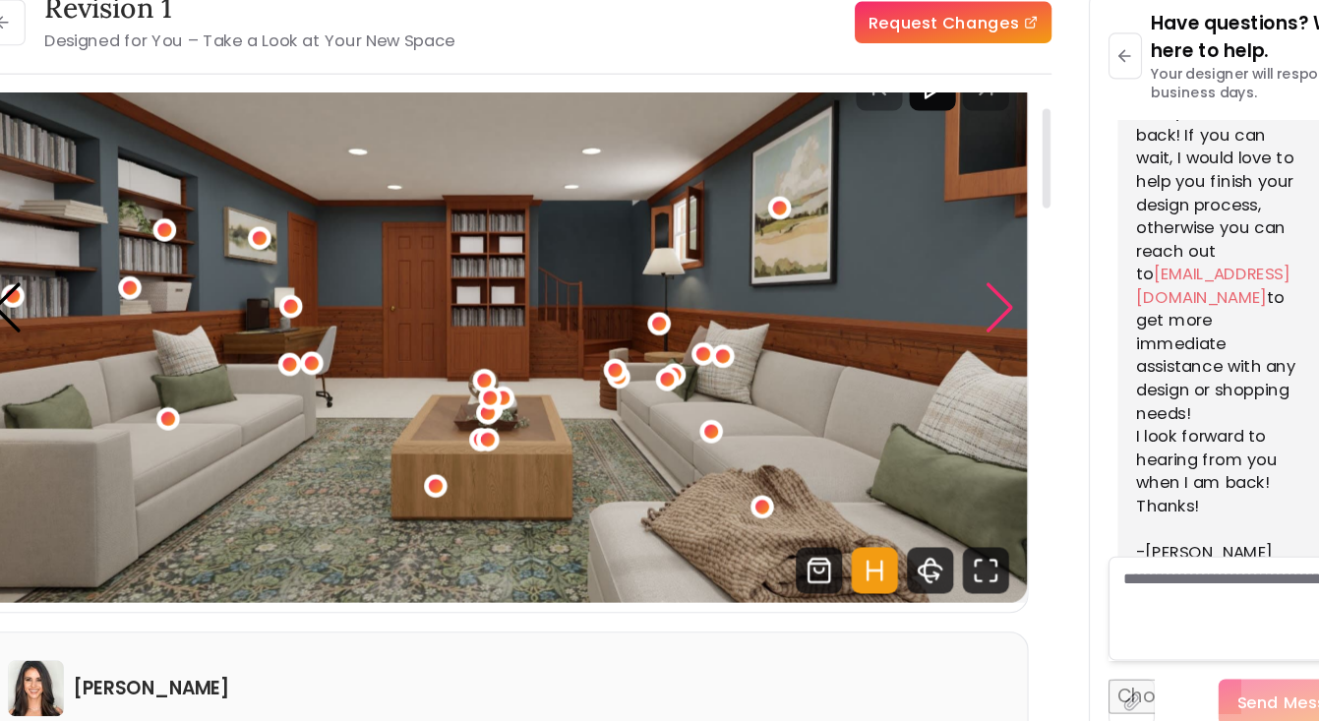
click at [924, 319] on div "Next slide" at bounding box center [937, 340] width 27 height 43
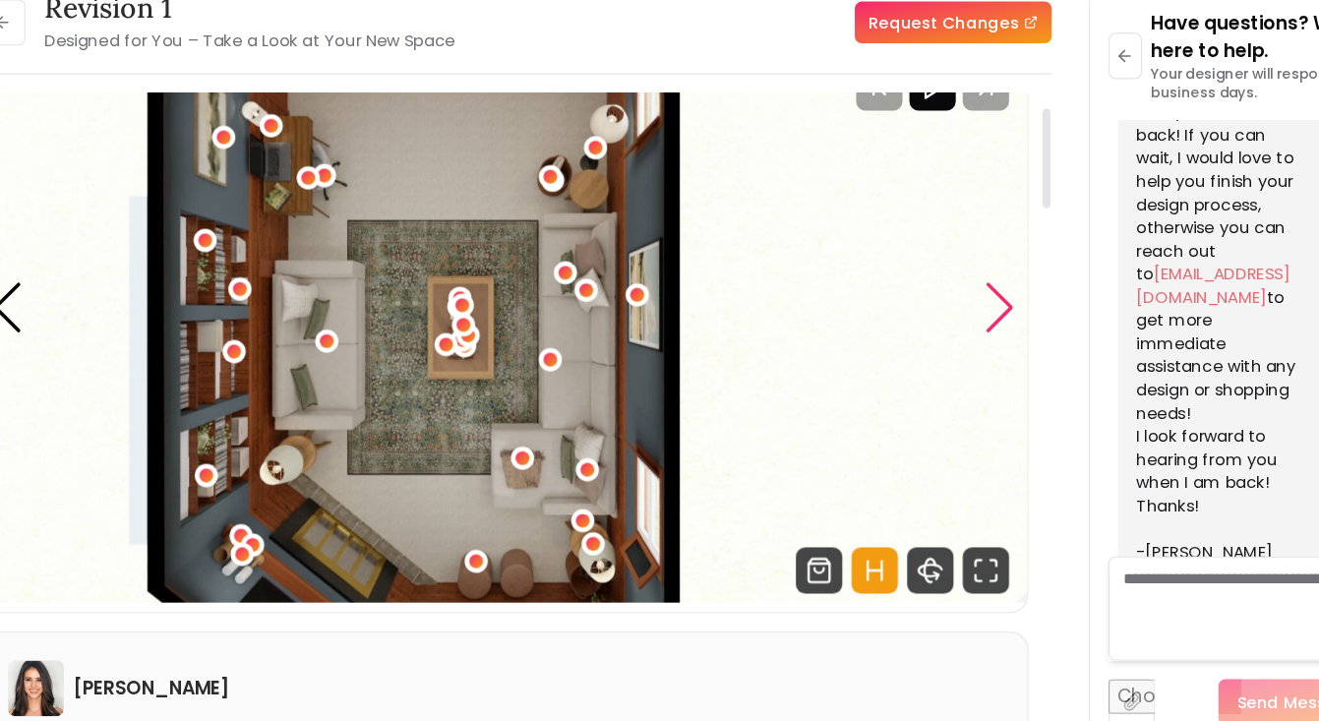
click at [924, 319] on div "Next slide" at bounding box center [937, 340] width 27 height 43
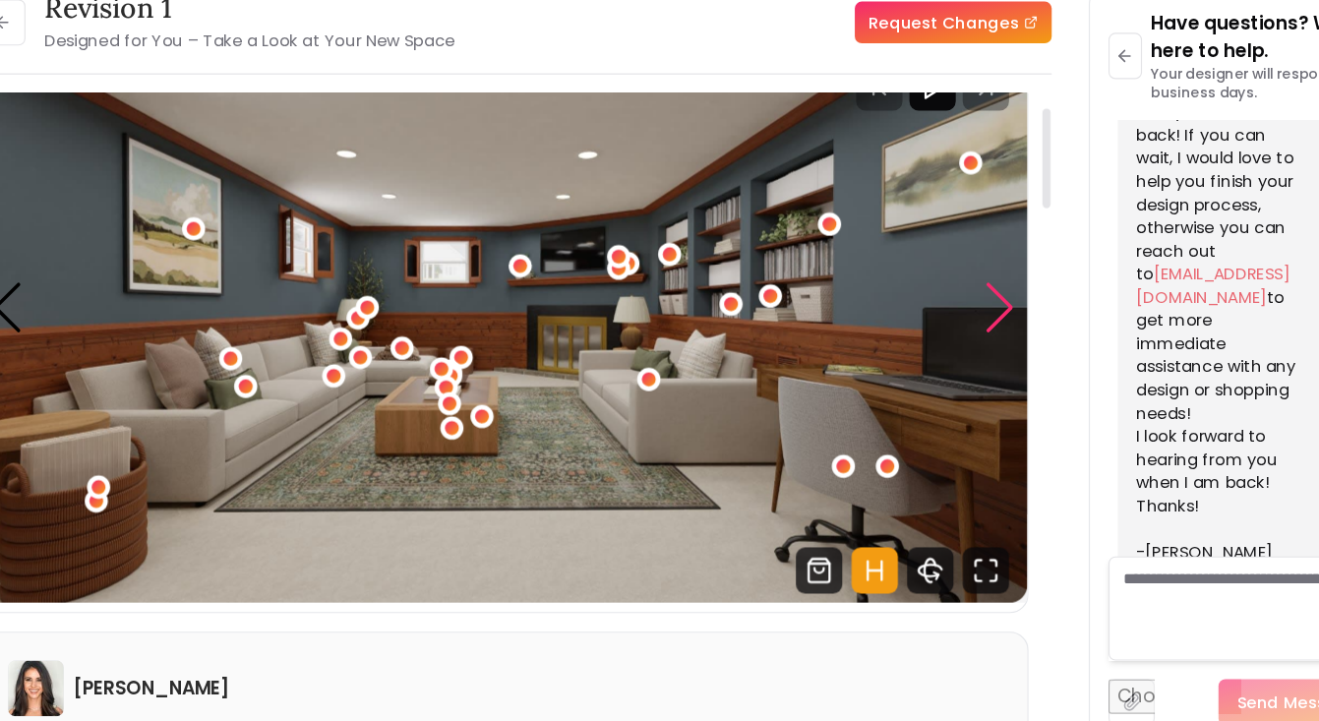
click at [924, 319] on div "Next slide" at bounding box center [937, 340] width 27 height 43
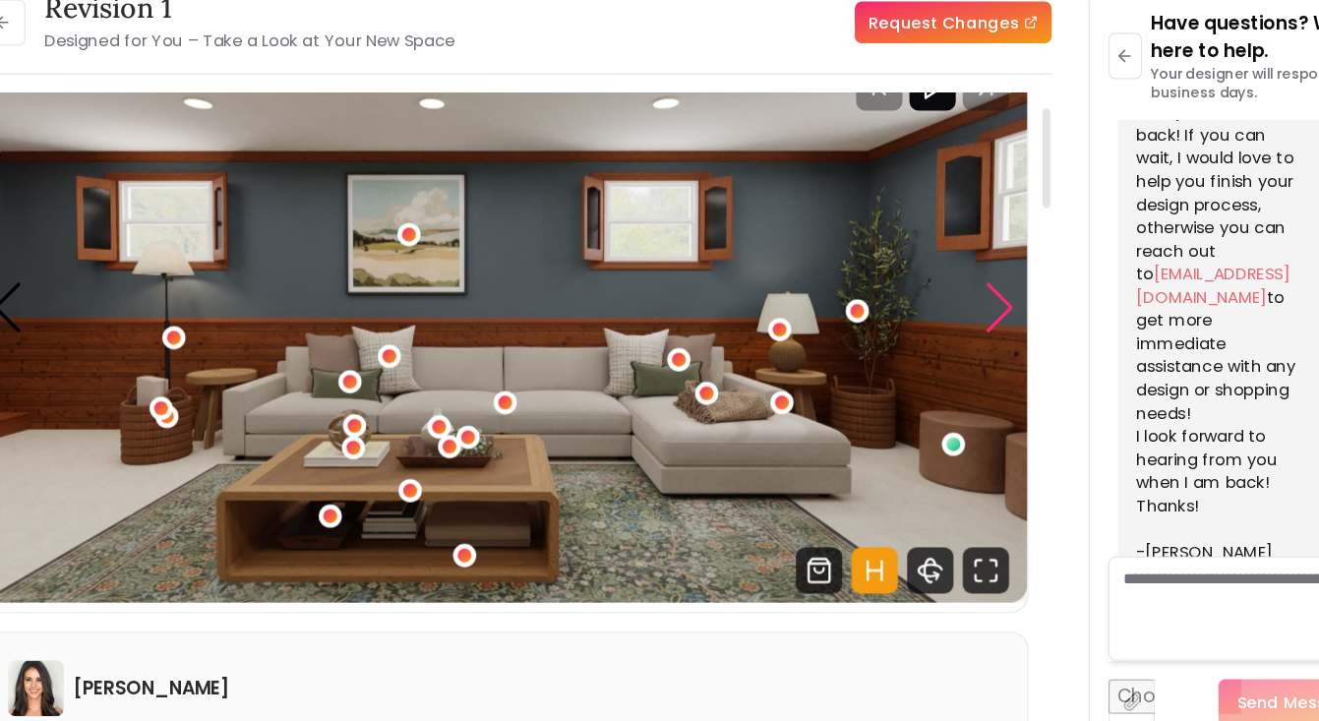
click at [924, 319] on div "Next slide" at bounding box center [937, 340] width 27 height 43
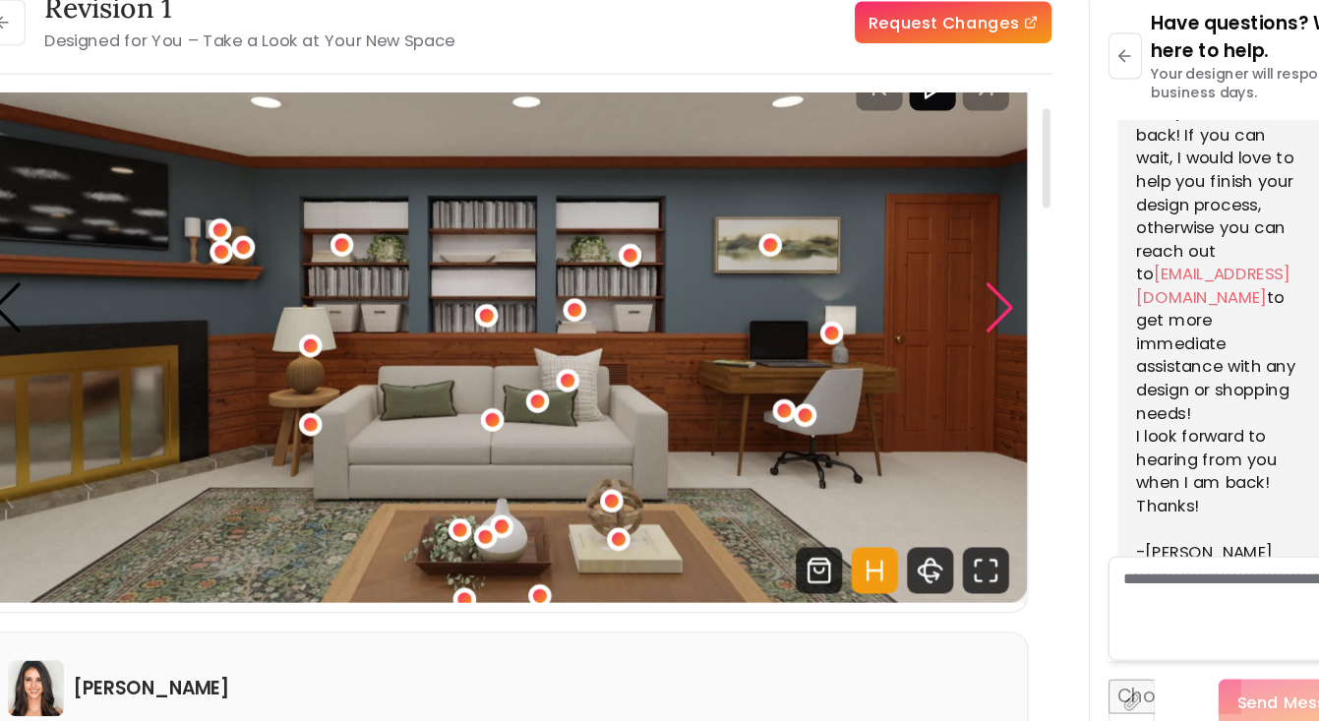
click at [924, 319] on div "Next slide" at bounding box center [937, 340] width 27 height 43
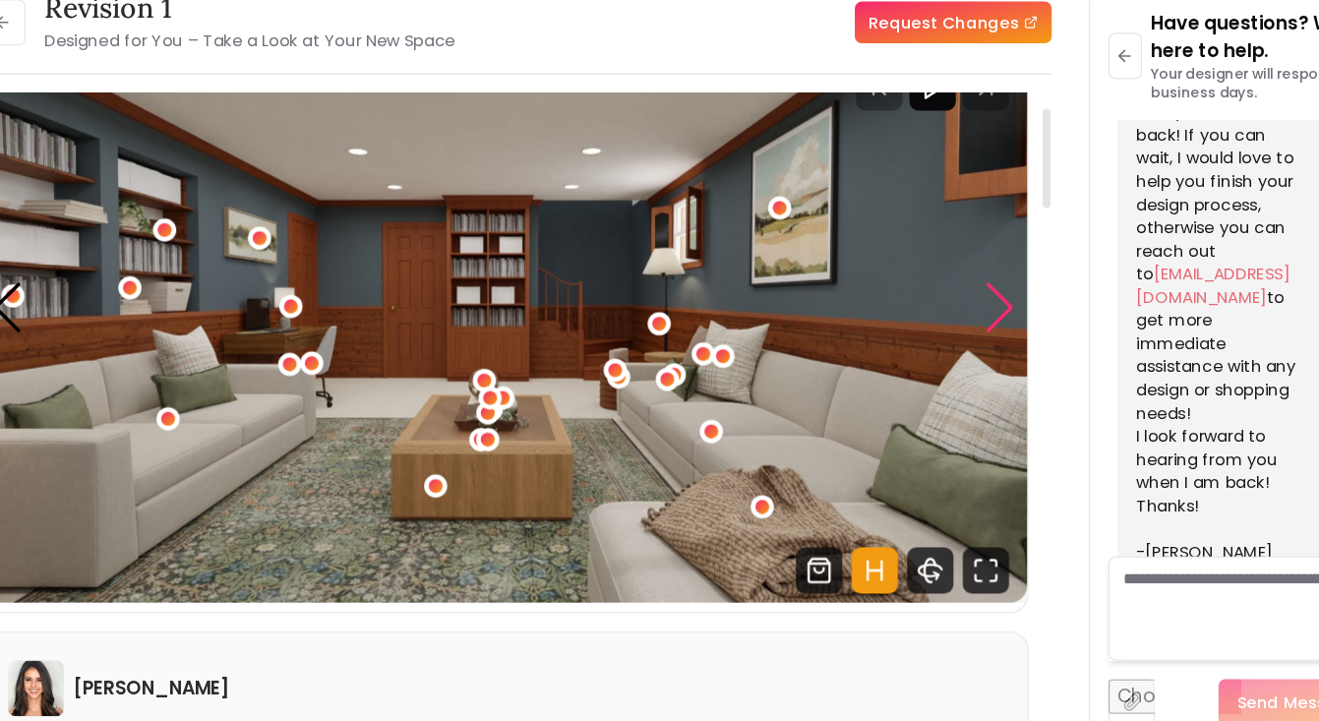
click at [924, 319] on div "Next slide" at bounding box center [937, 340] width 27 height 43
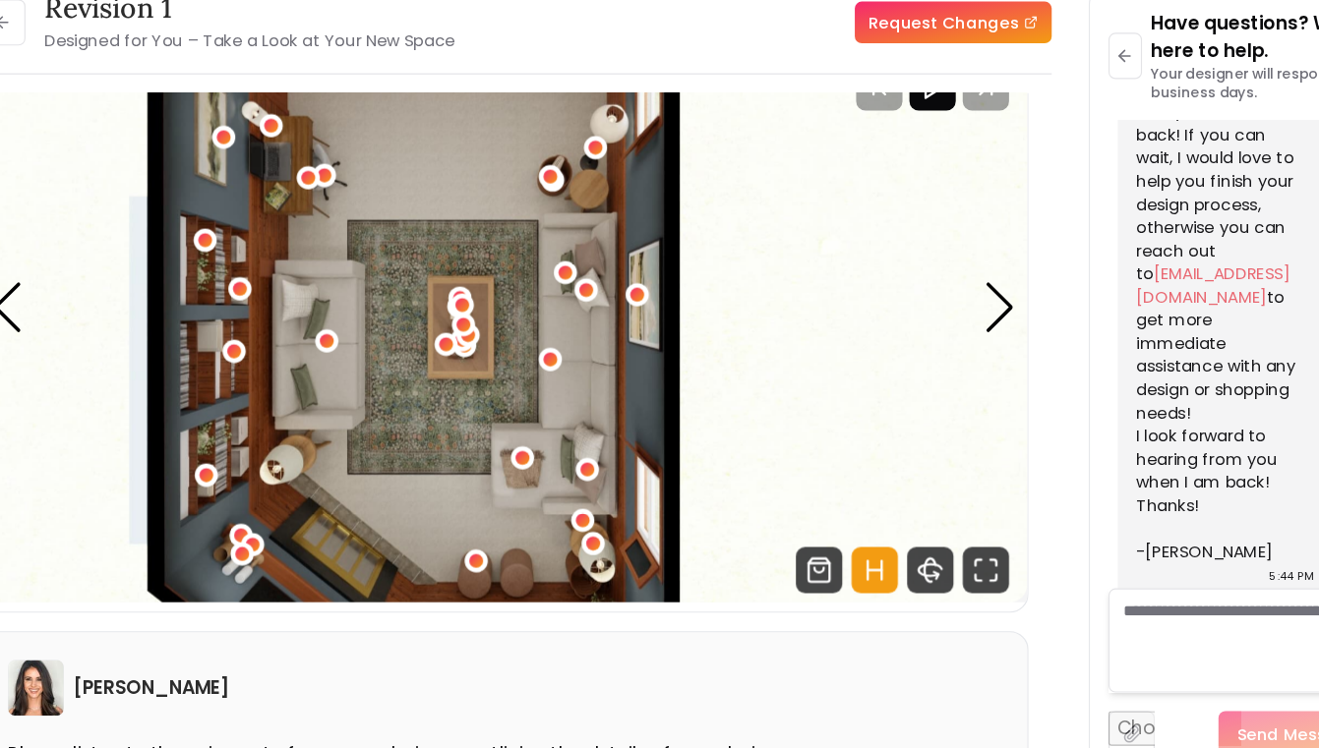
scroll to position [1495, 0]
